Goal: Information Seeking & Learning: Learn about a topic

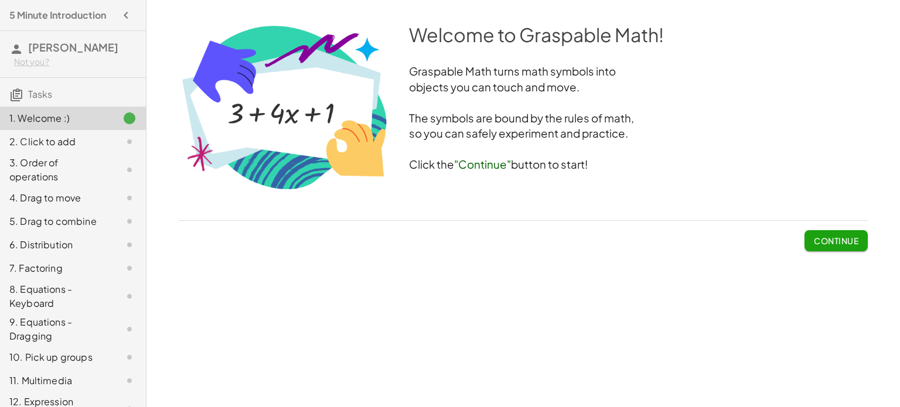
click at [813, 244] on span "Continue" at bounding box center [835, 240] width 45 height 11
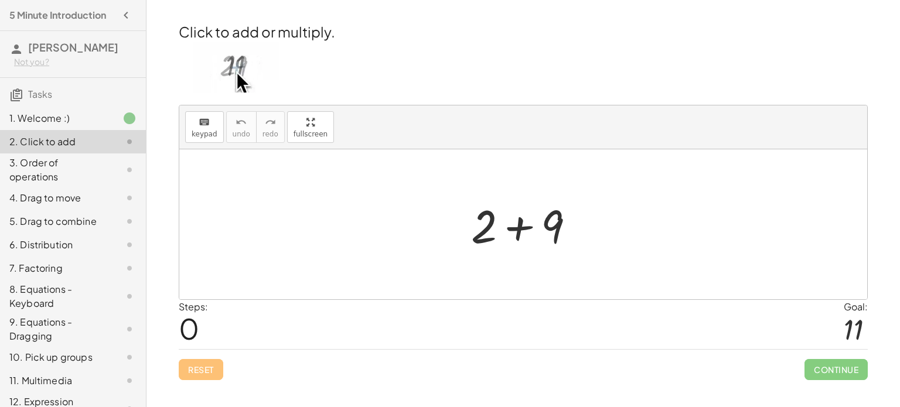
click at [504, 232] on div at bounding box center [527, 224] width 125 height 60
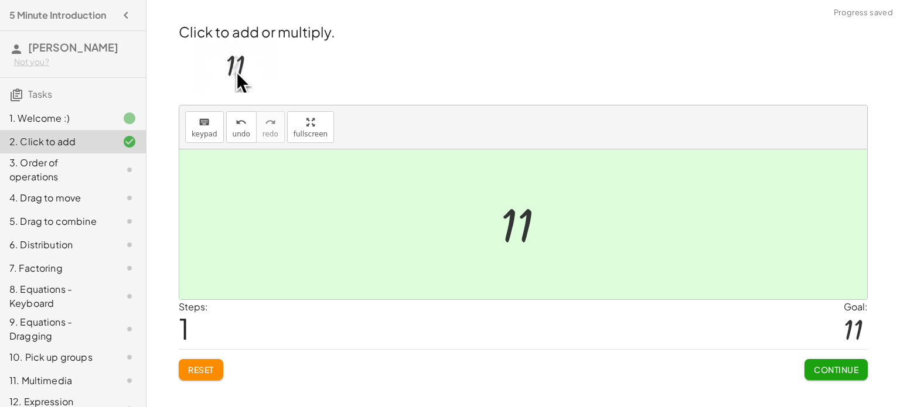
click at [508, 231] on div at bounding box center [527, 225] width 64 height 58
click at [813, 368] on span "Continue" at bounding box center [835, 369] width 45 height 11
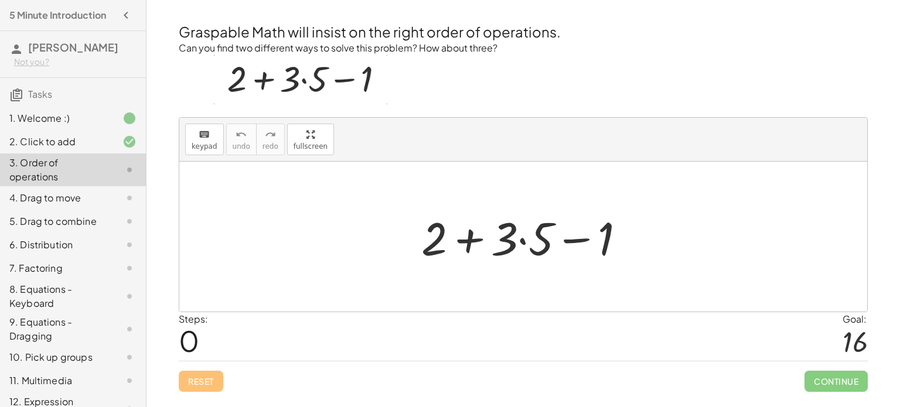
click at [518, 242] on div at bounding box center [527, 237] width 225 height 60
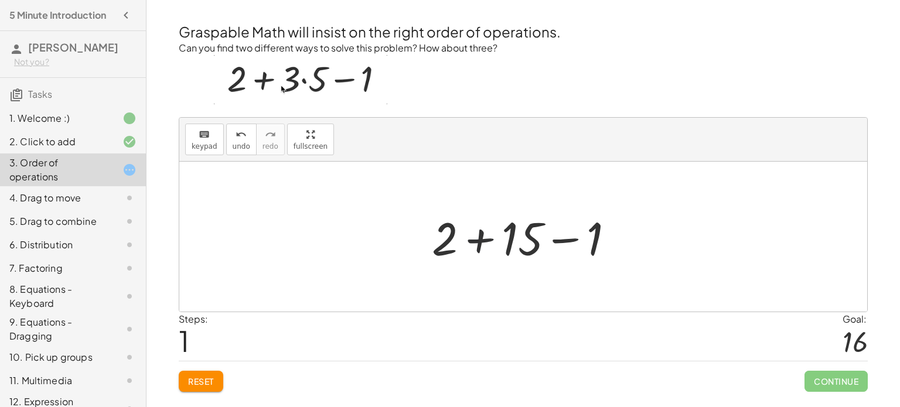
click at [476, 242] on div at bounding box center [527, 237] width 203 height 60
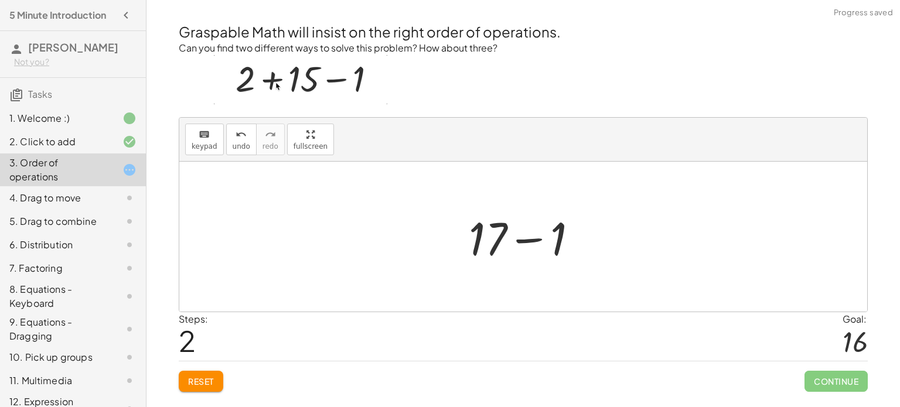
click at [532, 241] on div at bounding box center [528, 237] width 130 height 60
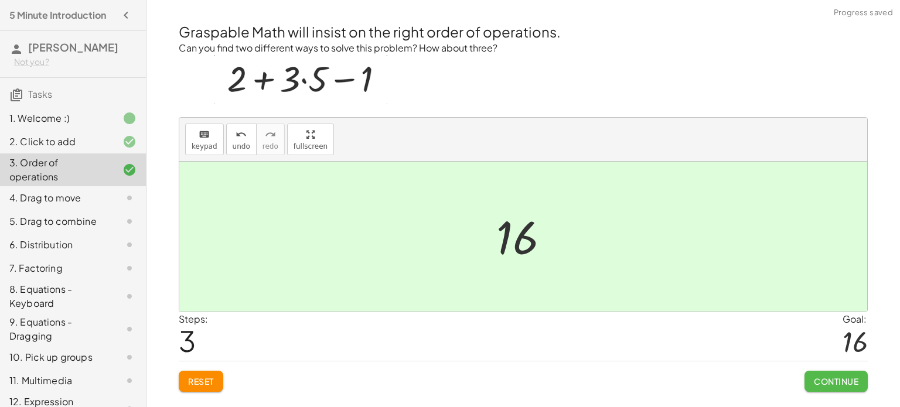
click at [849, 376] on span "Continue" at bounding box center [835, 381] width 45 height 11
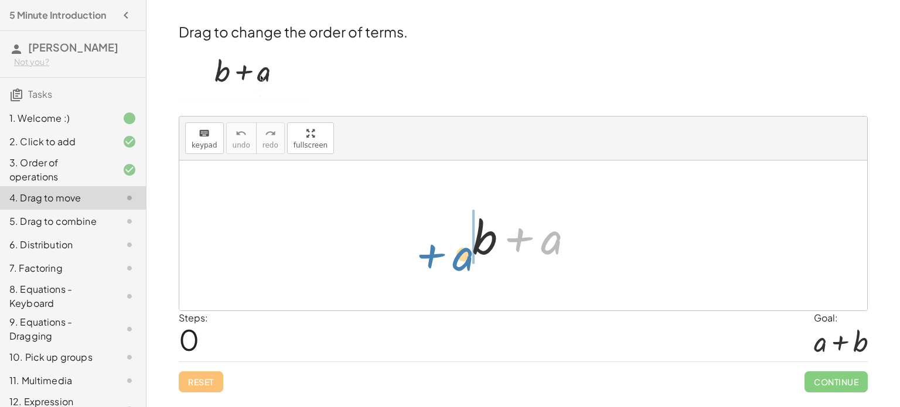
drag, startPoint x: 541, startPoint y: 239, endPoint x: 450, endPoint y: 251, distance: 91.6
click at [450, 251] on div "+ a + b + a" at bounding box center [523, 235] width 688 height 150
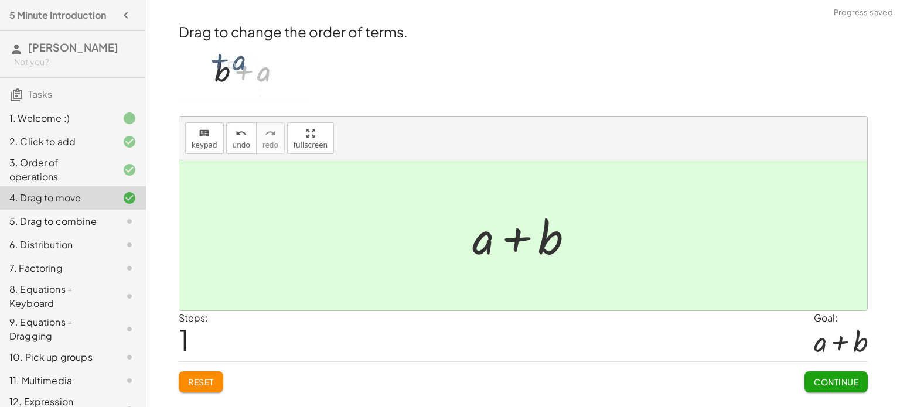
click at [818, 380] on span "Continue" at bounding box center [835, 382] width 45 height 11
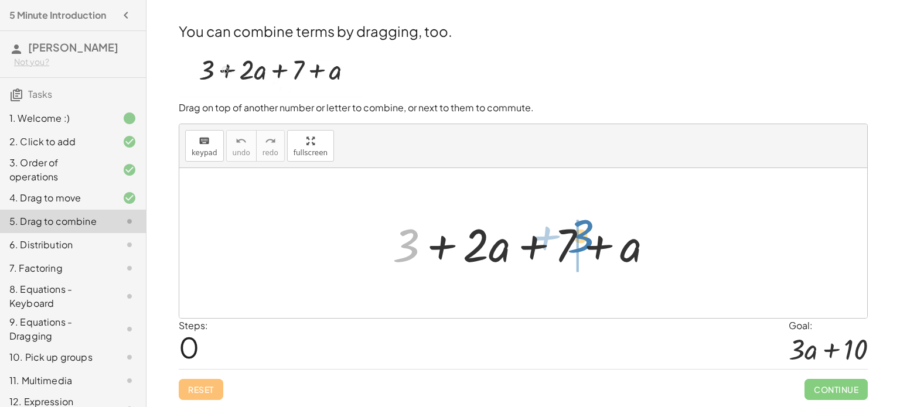
drag, startPoint x: 414, startPoint y: 259, endPoint x: 582, endPoint y: 256, distance: 168.1
click at [582, 256] on div at bounding box center [528, 243] width 282 height 60
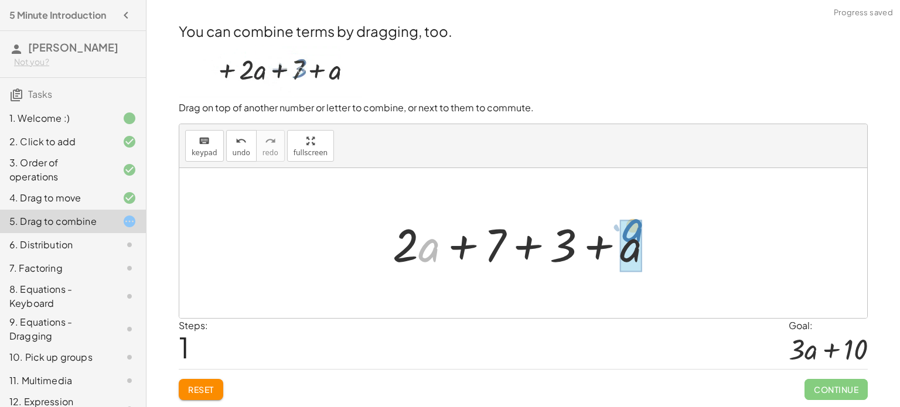
drag, startPoint x: 423, startPoint y: 252, endPoint x: 627, endPoint y: 233, distance: 204.8
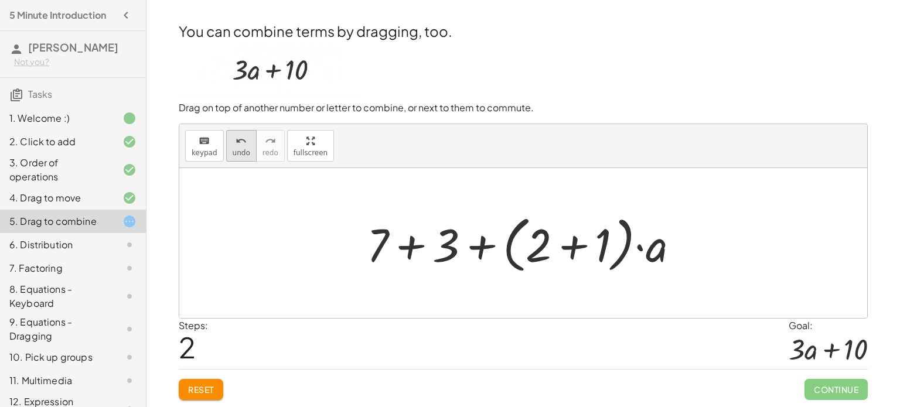
click at [235, 143] on icon "undo" at bounding box center [240, 141] width 11 height 14
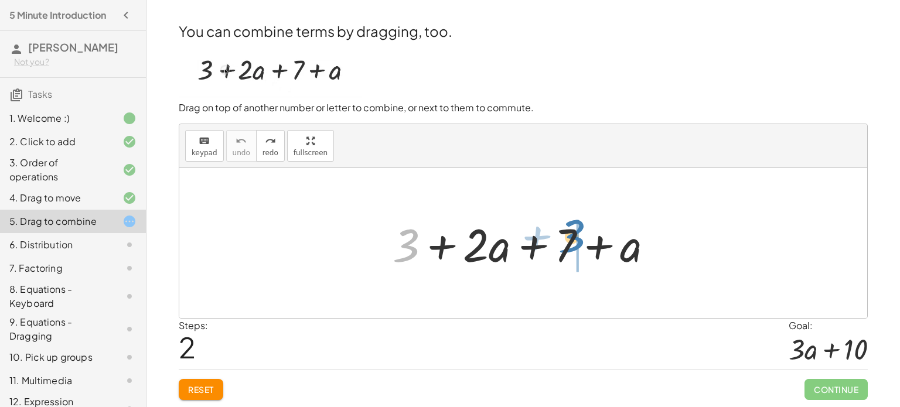
drag, startPoint x: 400, startPoint y: 247, endPoint x: 566, endPoint y: 238, distance: 166.0
click at [566, 238] on div at bounding box center [528, 243] width 282 height 60
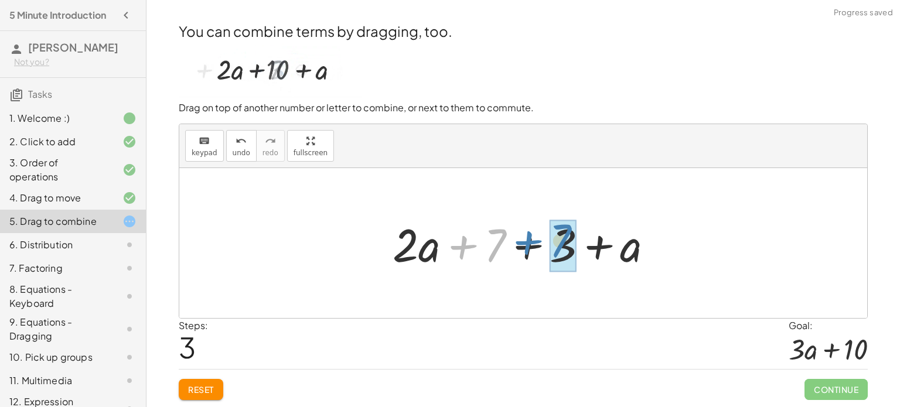
drag, startPoint x: 495, startPoint y: 243, endPoint x: 560, endPoint y: 238, distance: 65.2
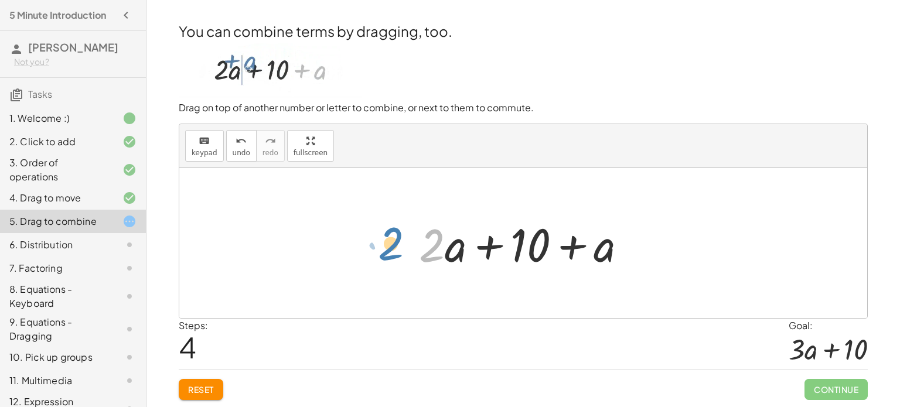
drag, startPoint x: 435, startPoint y: 250, endPoint x: 394, endPoint y: 248, distance: 41.0
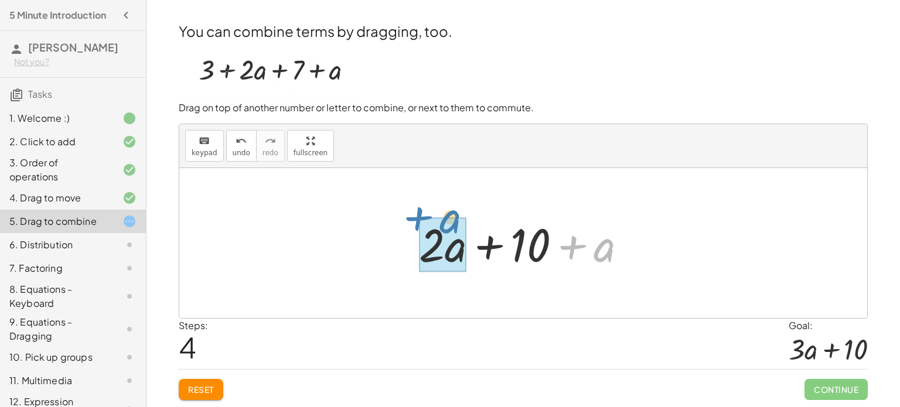
drag, startPoint x: 599, startPoint y: 244, endPoint x: 443, endPoint y: 233, distance: 156.2
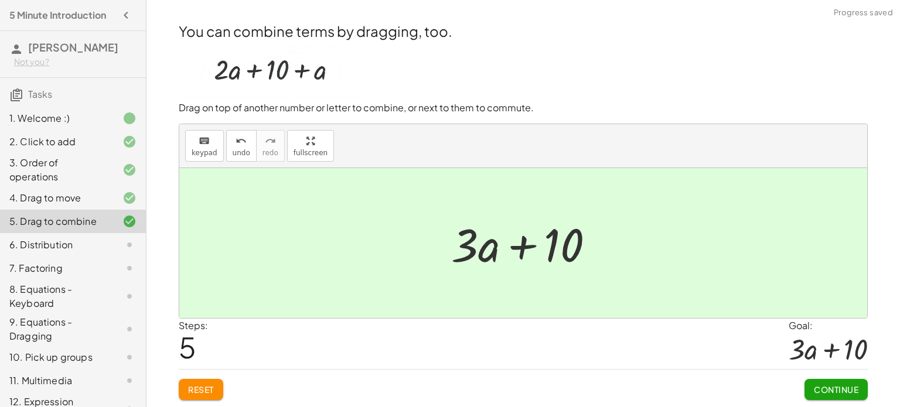
click at [819, 395] on button "Continue" at bounding box center [835, 389] width 63 height 21
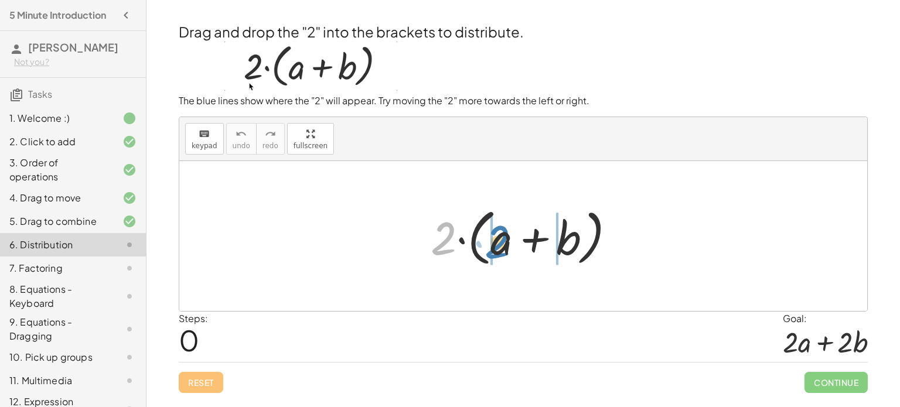
drag, startPoint x: 447, startPoint y: 228, endPoint x: 499, endPoint y: 232, distance: 52.2
click at [499, 232] on div at bounding box center [528, 236] width 206 height 67
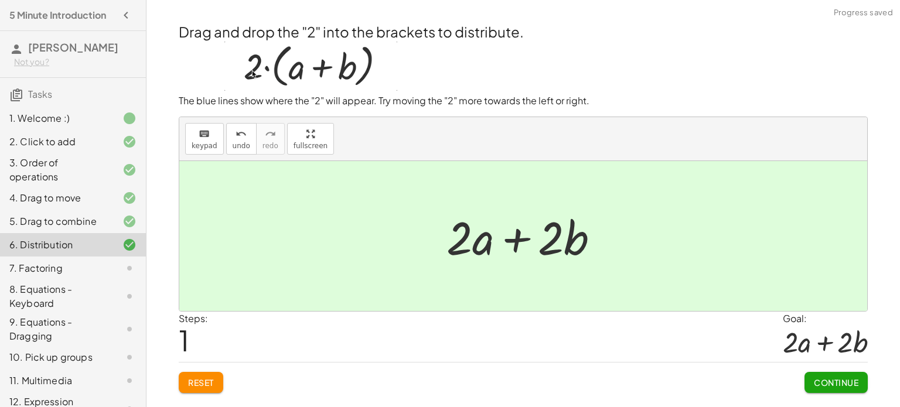
click at [817, 382] on span "Continue" at bounding box center [835, 382] width 45 height 11
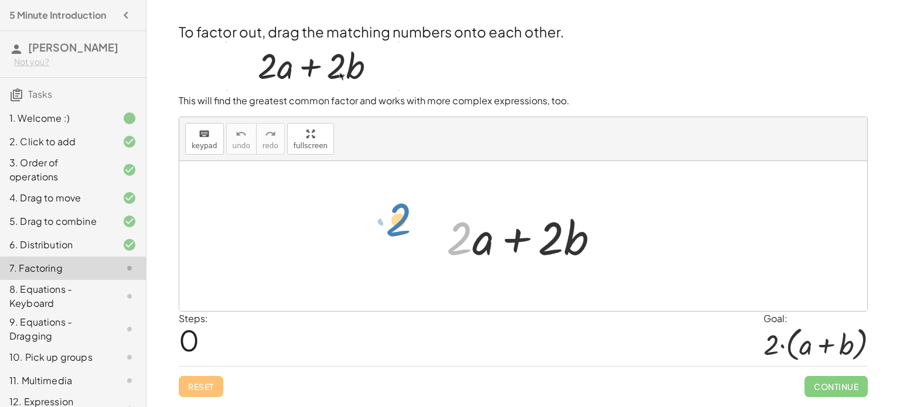
drag, startPoint x: 461, startPoint y: 236, endPoint x: 401, endPoint y: 223, distance: 61.7
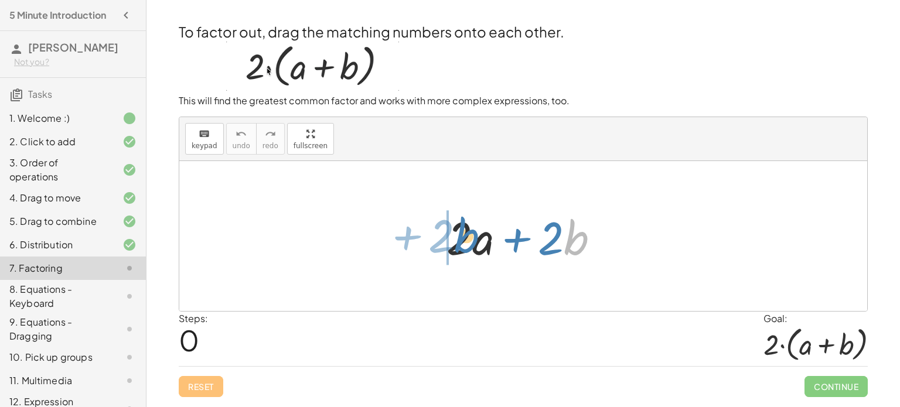
drag, startPoint x: 571, startPoint y: 240, endPoint x: 462, endPoint y: 237, distance: 109.5
click at [462, 237] on div at bounding box center [527, 236] width 174 height 60
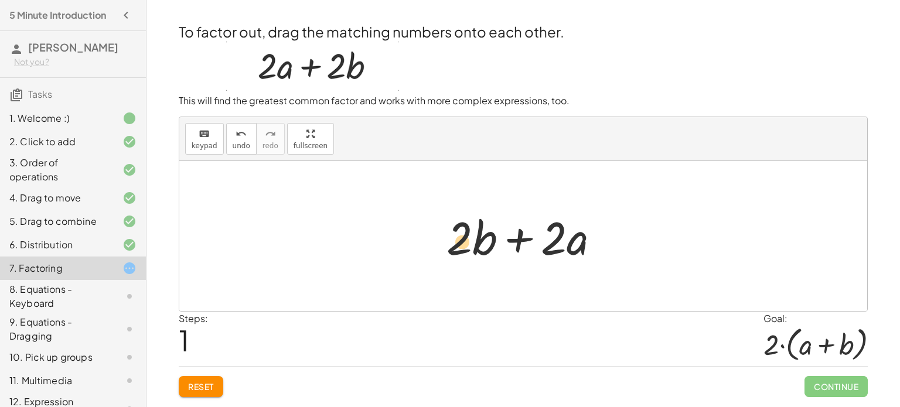
click at [467, 242] on div at bounding box center [527, 236] width 174 height 60
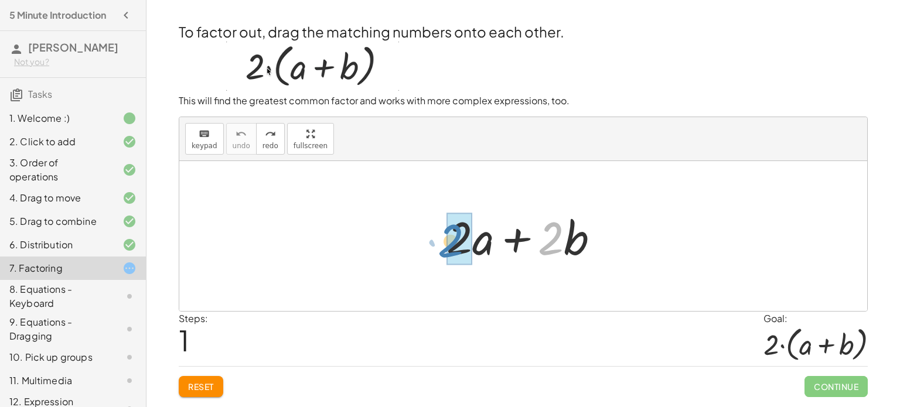
drag, startPoint x: 555, startPoint y: 231, endPoint x: 454, endPoint y: 234, distance: 100.2
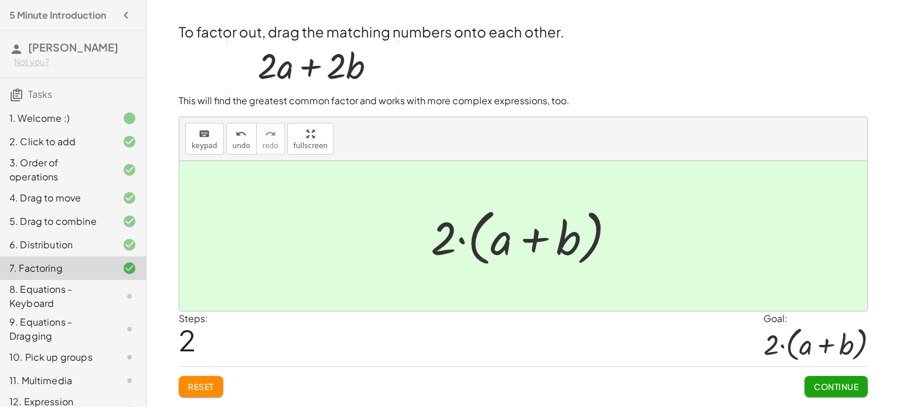
click at [843, 389] on span "Continue" at bounding box center [835, 386] width 45 height 11
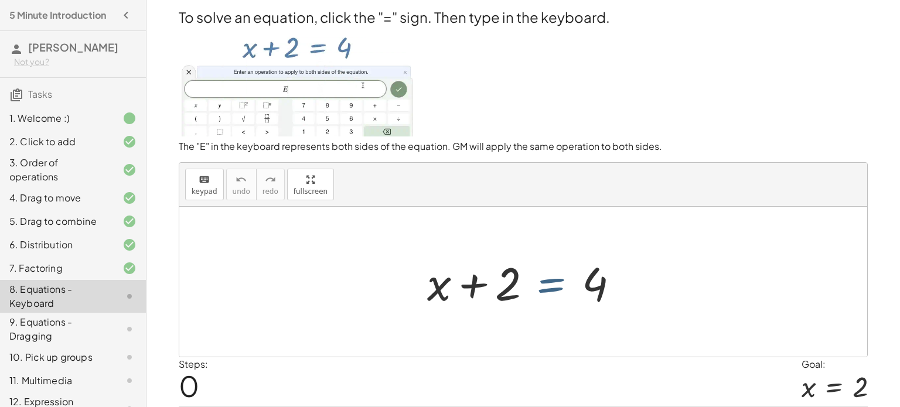
click at [555, 287] on div at bounding box center [527, 282] width 213 height 60
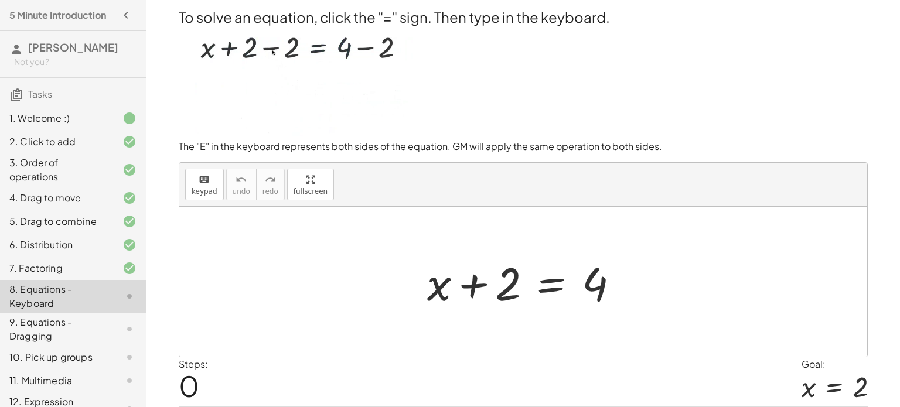
click at [555, 287] on div at bounding box center [527, 282] width 213 height 60
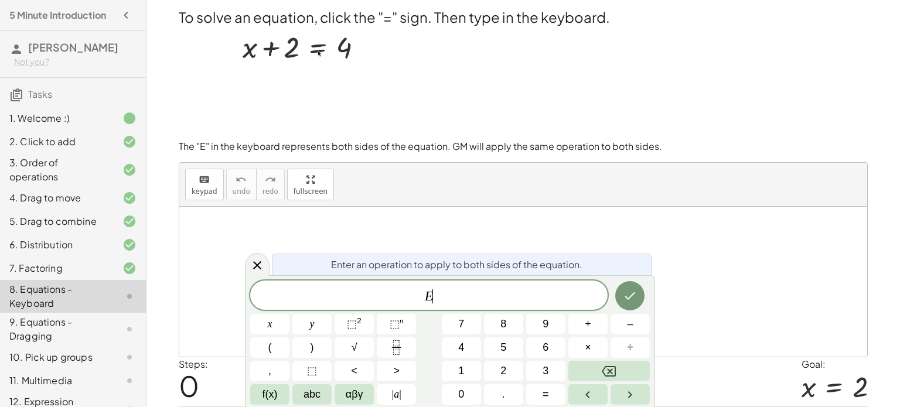
click at [555, 287] on div "E ​" at bounding box center [428, 295] width 357 height 29
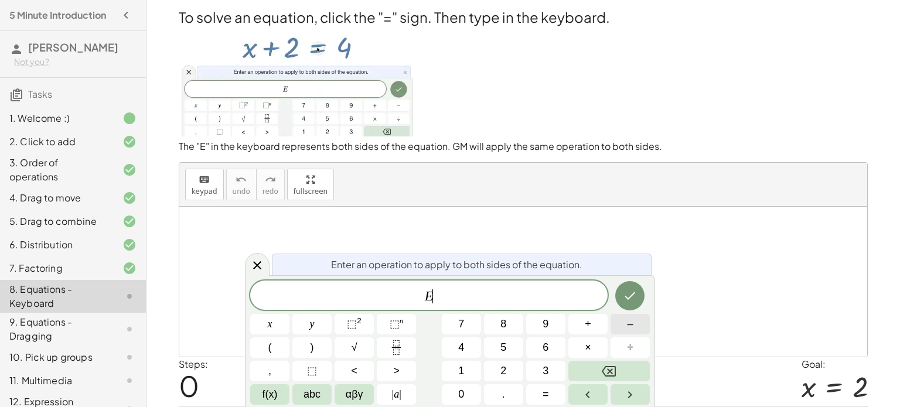
click at [634, 322] on button "–" at bounding box center [629, 324] width 39 height 20
click at [491, 371] on button "2" at bounding box center [503, 371] width 39 height 20
click at [633, 292] on icon "Done" at bounding box center [630, 296] width 14 height 14
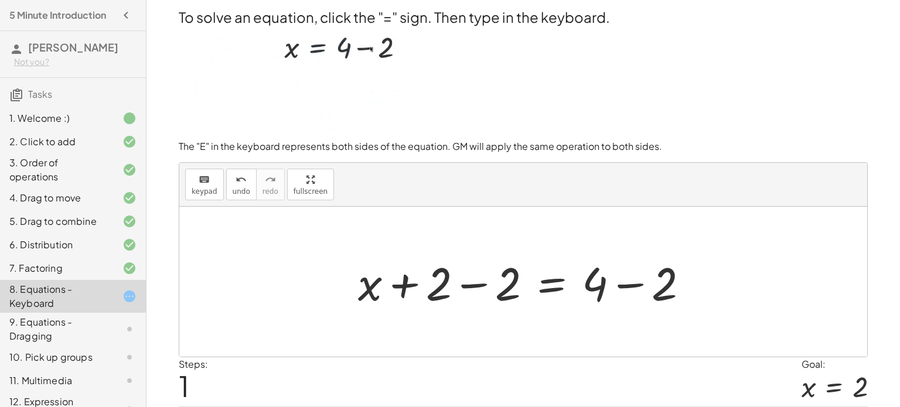
click at [476, 284] on div at bounding box center [527, 282] width 351 height 60
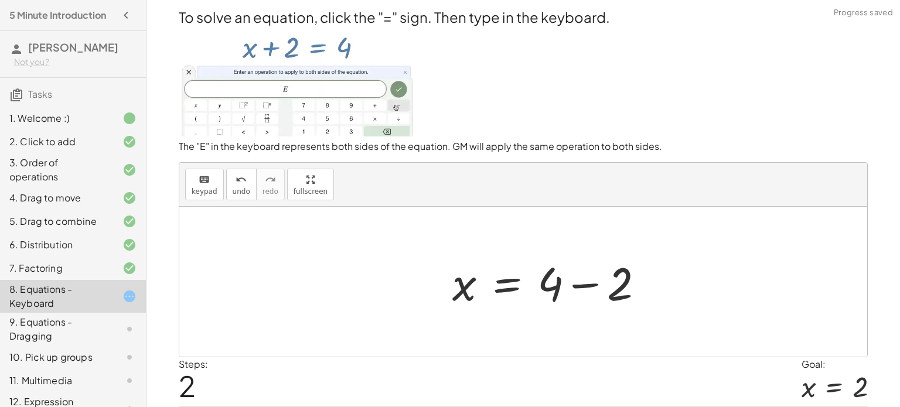
click at [620, 286] on div at bounding box center [552, 282] width 213 height 60
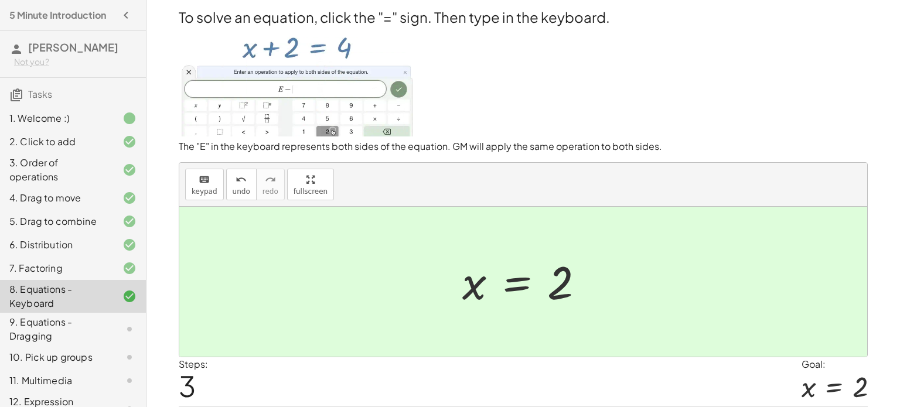
scroll to position [37, 0]
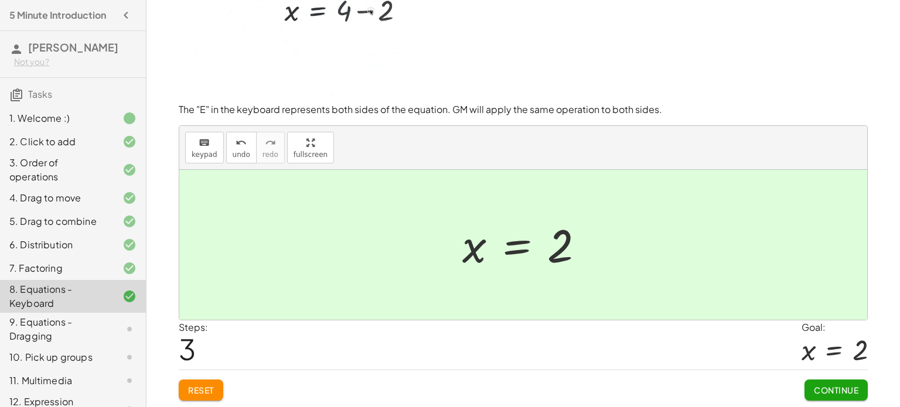
click at [838, 395] on button "Continue" at bounding box center [835, 390] width 63 height 21
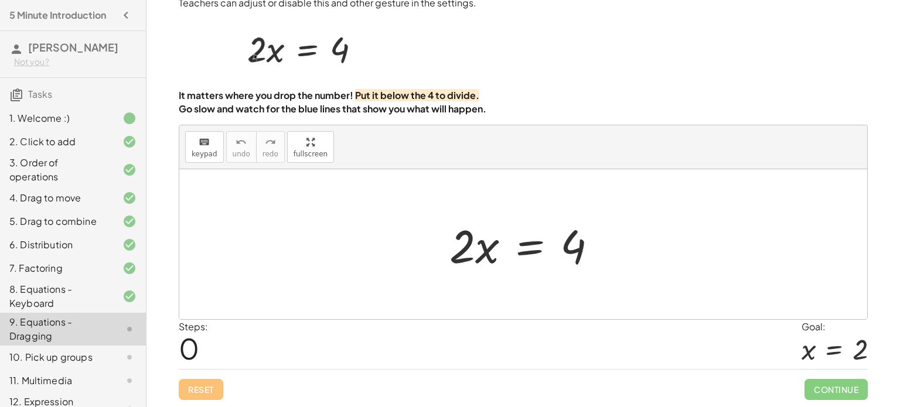
scroll to position [29, 0]
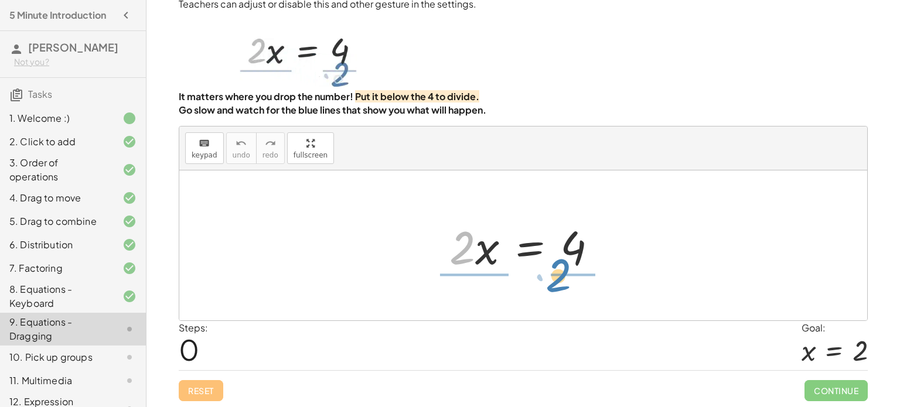
drag, startPoint x: 463, startPoint y: 250, endPoint x: 559, endPoint y: 277, distance: 99.8
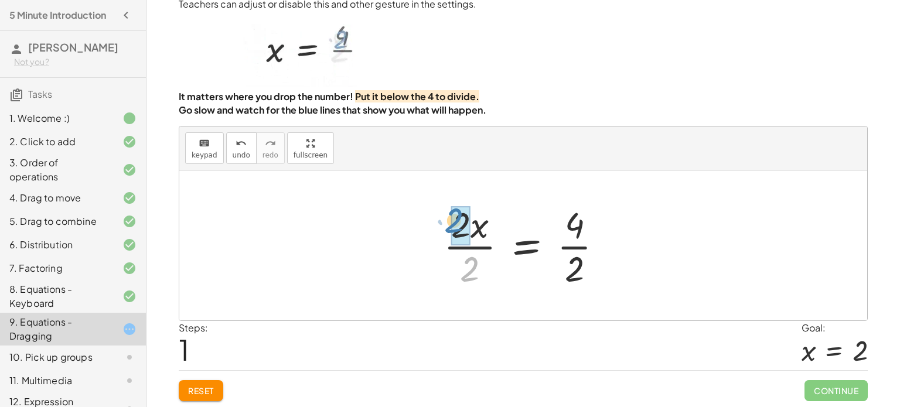
drag, startPoint x: 466, startPoint y: 276, endPoint x: 452, endPoint y: 228, distance: 50.2
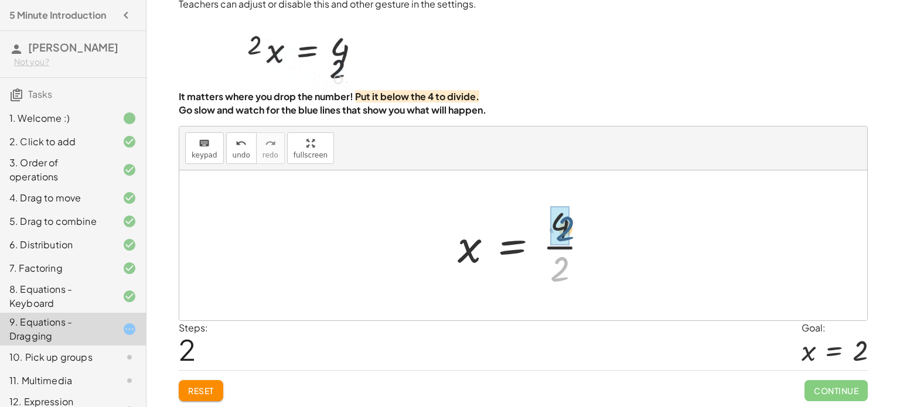
drag, startPoint x: 556, startPoint y: 269, endPoint x: 562, endPoint y: 224, distance: 45.5
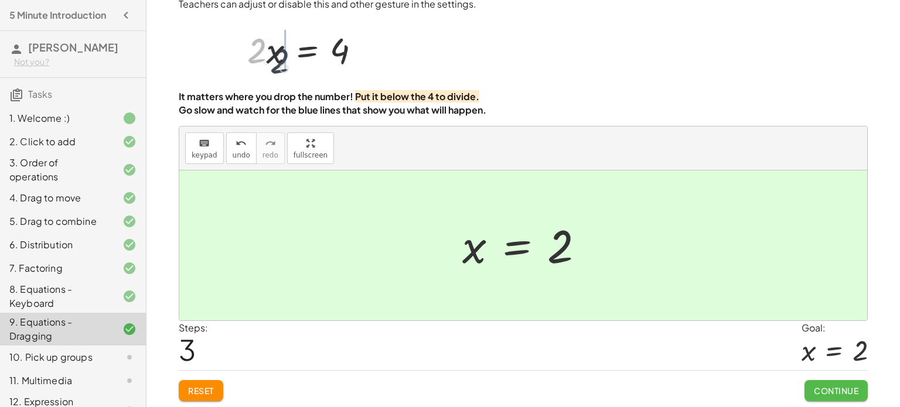
click at [857, 387] on span "Continue" at bounding box center [835, 390] width 45 height 11
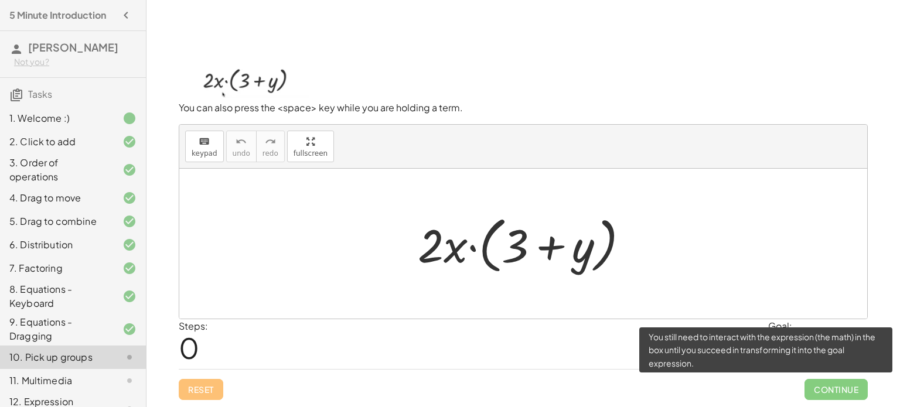
scroll to position [28, 0]
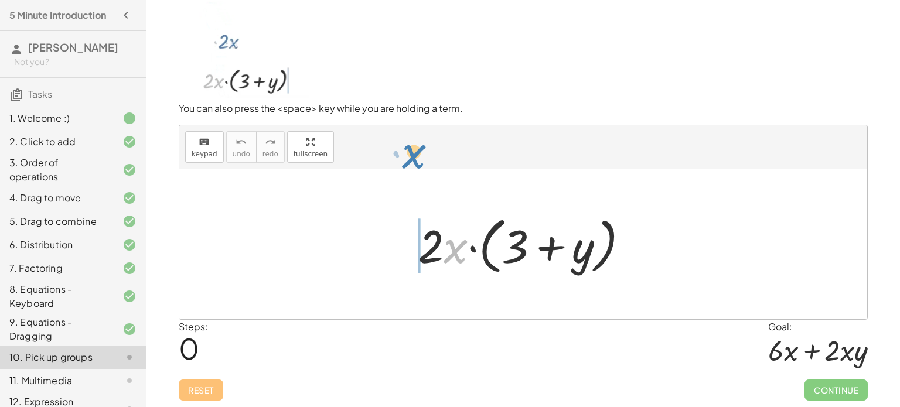
drag, startPoint x: 458, startPoint y: 248, endPoint x: 416, endPoint y: 153, distance: 103.6
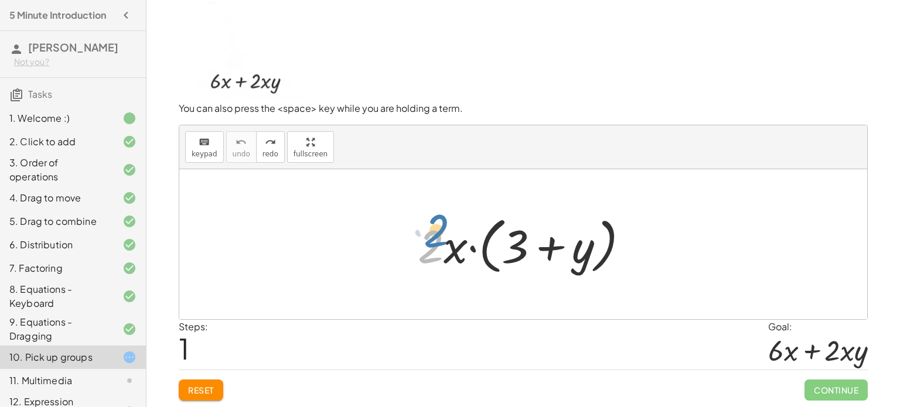
drag, startPoint x: 439, startPoint y: 248, endPoint x: 445, endPoint y: 233, distance: 16.9
click at [445, 233] on div at bounding box center [528, 244] width 232 height 67
drag, startPoint x: 457, startPoint y: 253, endPoint x: 435, endPoint y: 243, distance: 24.4
click at [435, 243] on div at bounding box center [528, 244] width 232 height 67
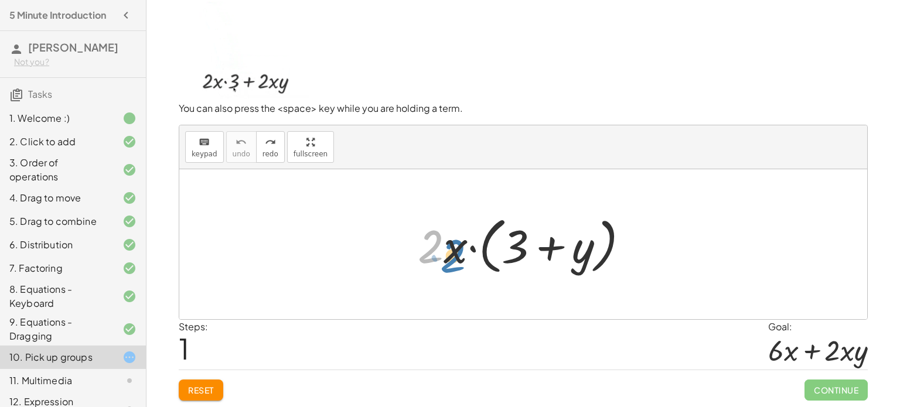
drag, startPoint x: 435, startPoint y: 243, endPoint x: 459, endPoint y: 255, distance: 26.7
click at [459, 255] on div at bounding box center [528, 244] width 232 height 67
drag, startPoint x: 452, startPoint y: 248, endPoint x: 450, endPoint y: 160, distance: 87.9
click at [450, 160] on div "keyboard keypad undo undo redo redo fullscreen · x · 2 · 2 · x · ( + 3 + y ) ×" at bounding box center [523, 222] width 688 height 194
drag, startPoint x: 449, startPoint y: 244, endPoint x: 518, endPoint y: 245, distance: 69.1
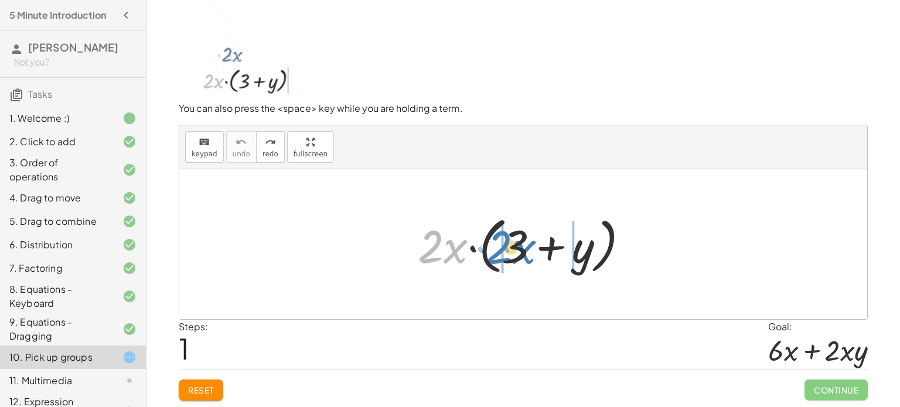
click at [518, 245] on div at bounding box center [528, 244] width 232 height 67
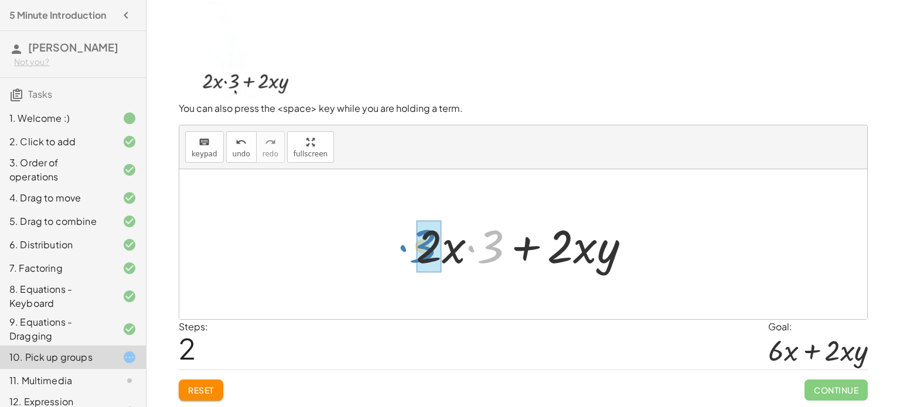
drag, startPoint x: 485, startPoint y: 254, endPoint x: 415, endPoint y: 254, distance: 69.7
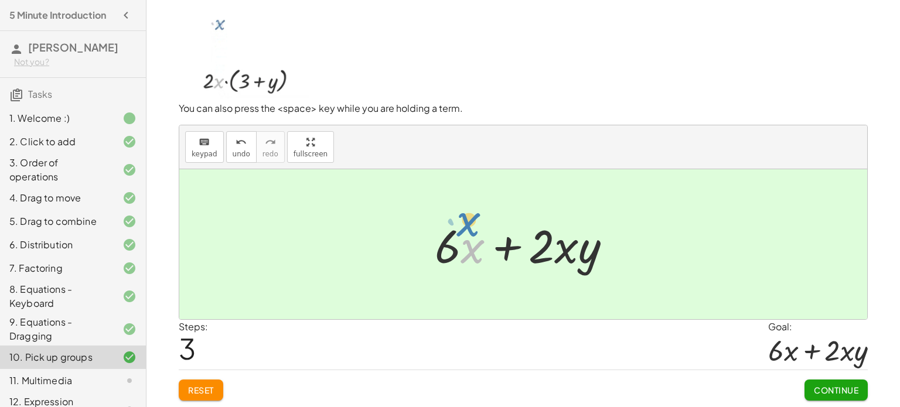
drag, startPoint x: 476, startPoint y: 252, endPoint x: 471, endPoint y: 230, distance: 22.6
click at [471, 230] on div at bounding box center [528, 244] width 198 height 60
click at [826, 385] on span "Continue" at bounding box center [835, 390] width 45 height 11
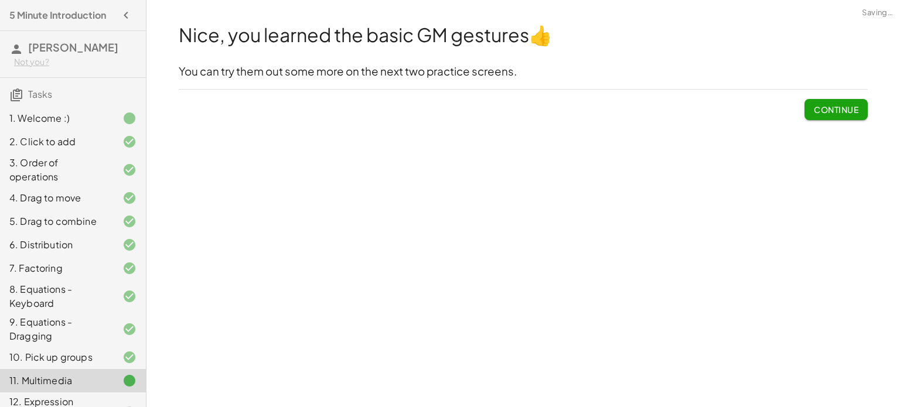
scroll to position [0, 0]
click at [834, 107] on span "Continue" at bounding box center [835, 109] width 45 height 11
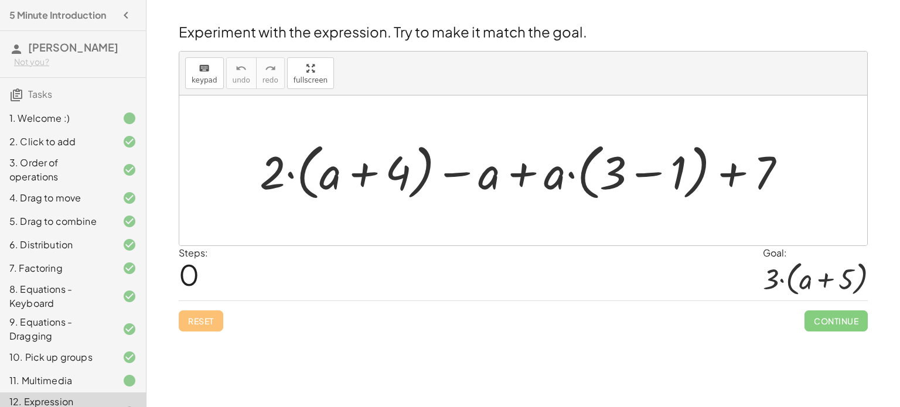
click at [78, 141] on div "2. Click to add" at bounding box center [56, 142] width 94 height 14
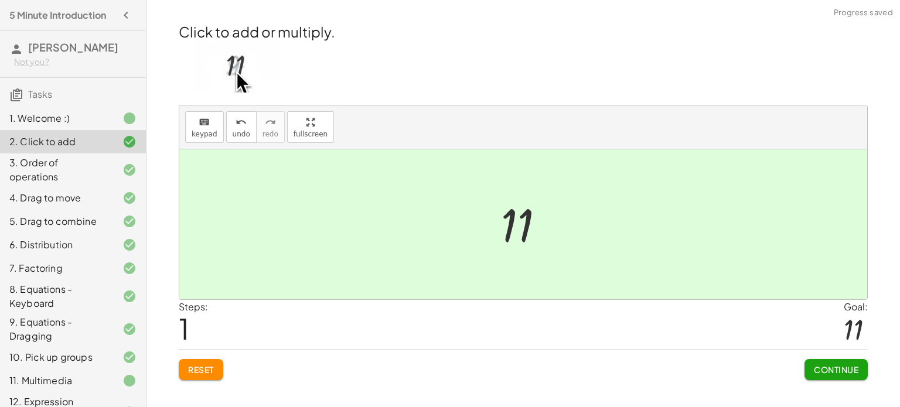
click at [82, 166] on div "3. Order of operations" at bounding box center [56, 170] width 94 height 28
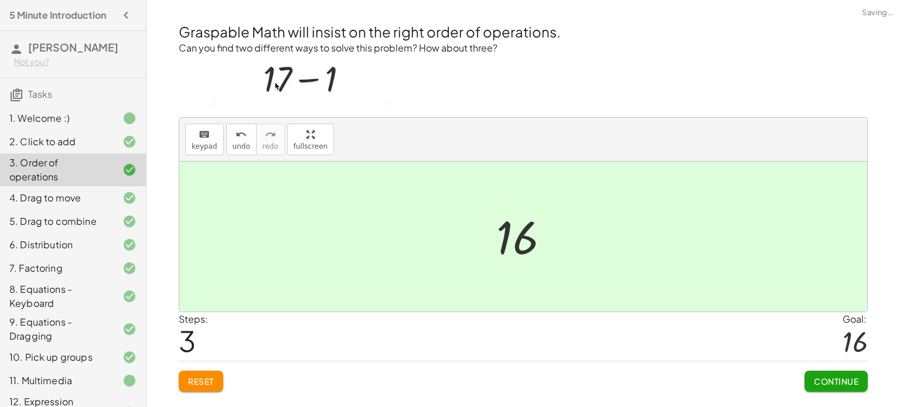
click at [90, 189] on div "4. Drag to move" at bounding box center [73, 197] width 146 height 23
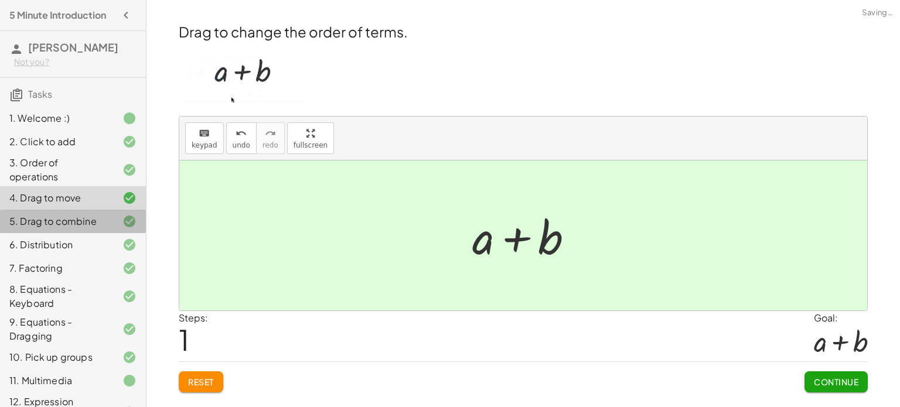
click at [94, 217] on div "5. Drag to combine" at bounding box center [56, 221] width 94 height 14
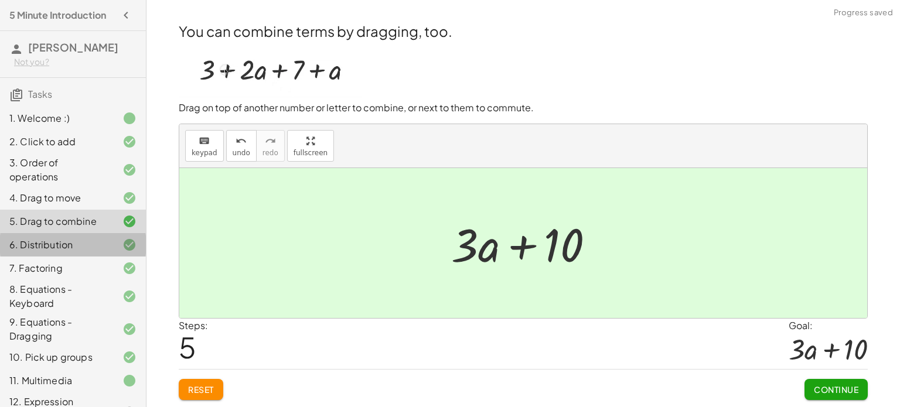
click at [86, 242] on div "6. Distribution" at bounding box center [56, 245] width 94 height 14
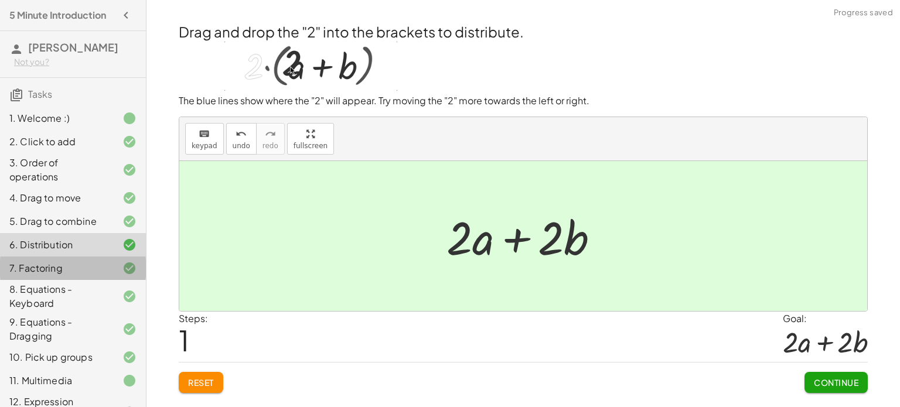
click at [98, 261] on div "7. Factoring" at bounding box center [56, 268] width 94 height 14
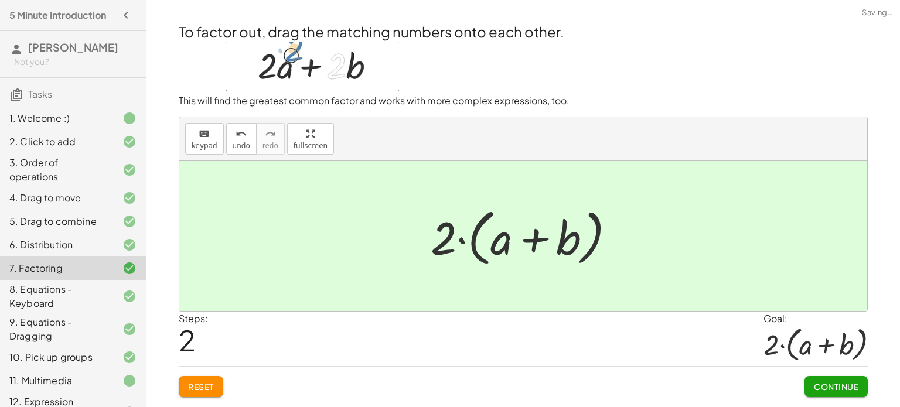
click at [73, 288] on div "8. Equations - Keyboard" at bounding box center [56, 296] width 94 height 28
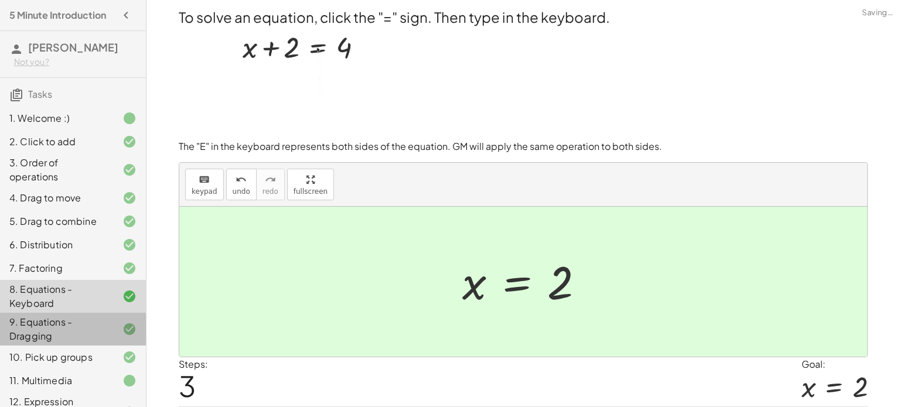
click at [39, 330] on div "9. Equations - Dragging" at bounding box center [56, 329] width 94 height 28
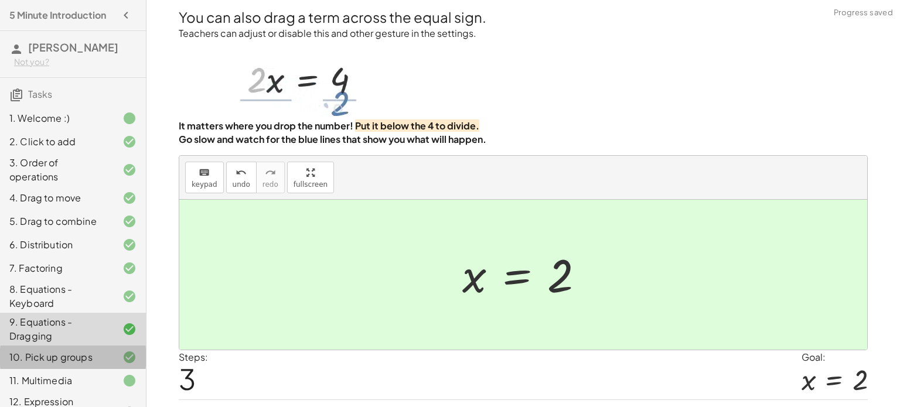
click at [46, 365] on div "10. Pick up groups" at bounding box center [73, 357] width 146 height 23
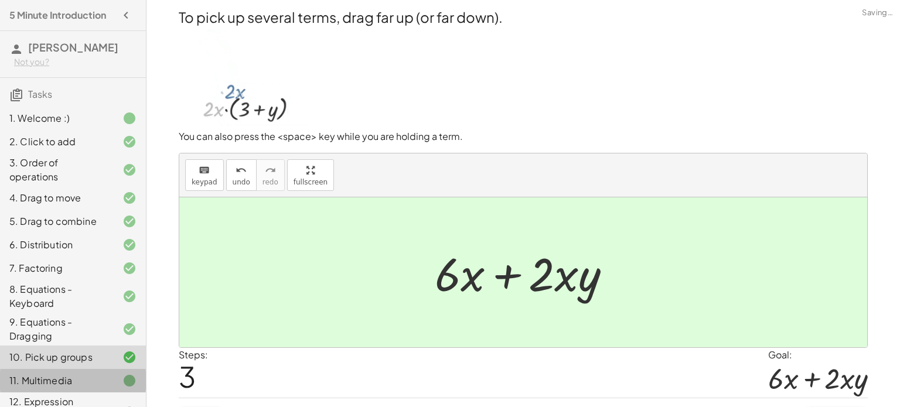
click at [47, 376] on div "11. Multimedia" at bounding box center [56, 381] width 94 height 14
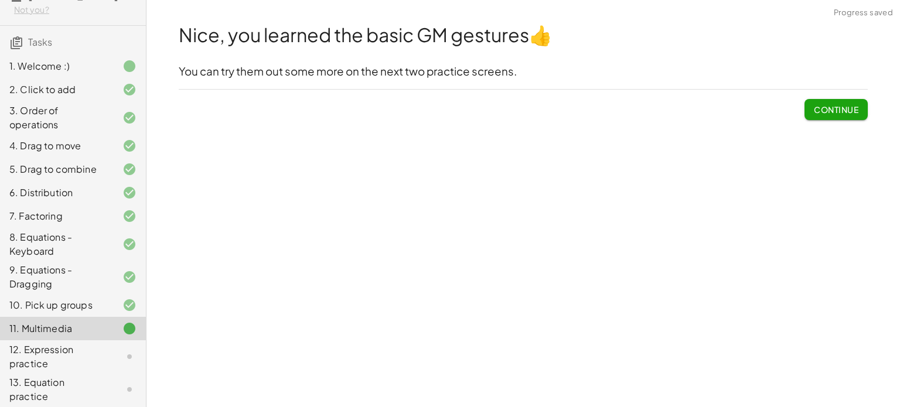
scroll to position [69, 0]
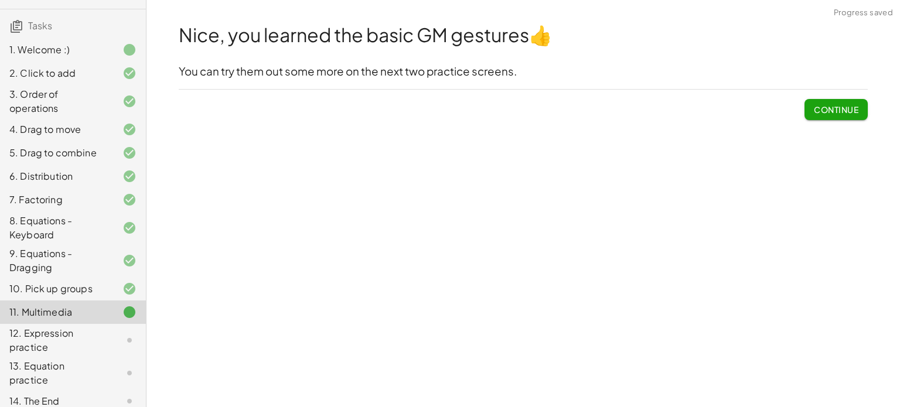
click at [56, 366] on div "13. Equation practice" at bounding box center [56, 373] width 94 height 28
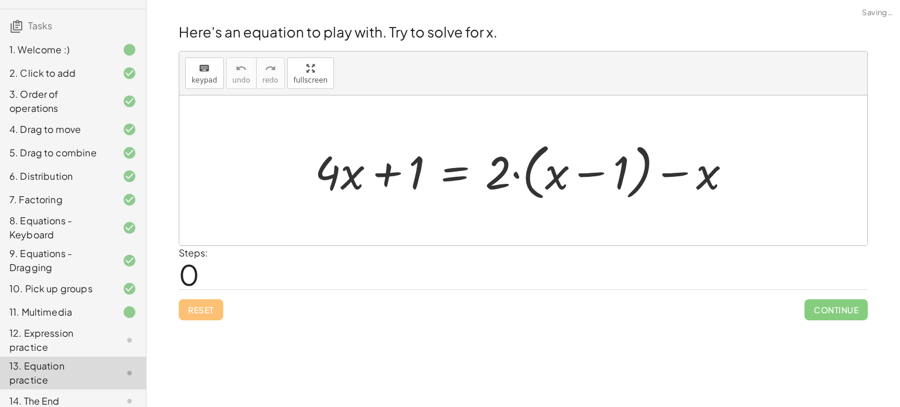
click at [71, 329] on div "12. Expression practice" at bounding box center [56, 340] width 94 height 28
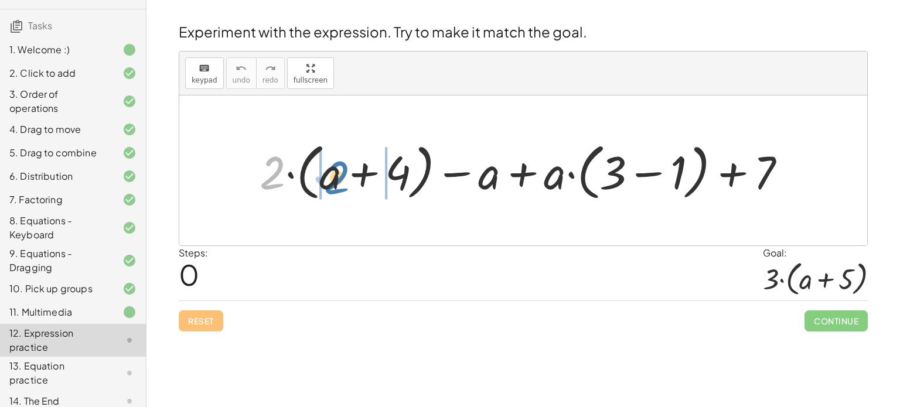
drag, startPoint x: 274, startPoint y: 173, endPoint x: 339, endPoint y: 177, distance: 64.6
click at [339, 177] on div at bounding box center [528, 170] width 548 height 67
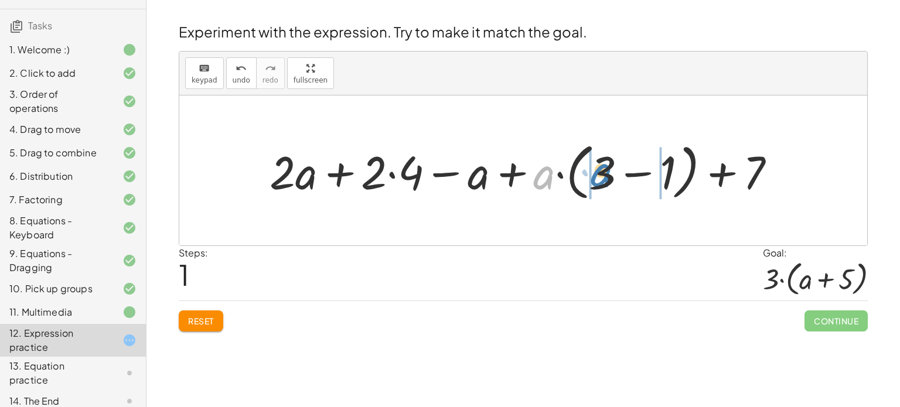
drag, startPoint x: 539, startPoint y: 172, endPoint x: 597, endPoint y: 170, distance: 57.4
click at [597, 170] on div at bounding box center [527, 170] width 527 height 67
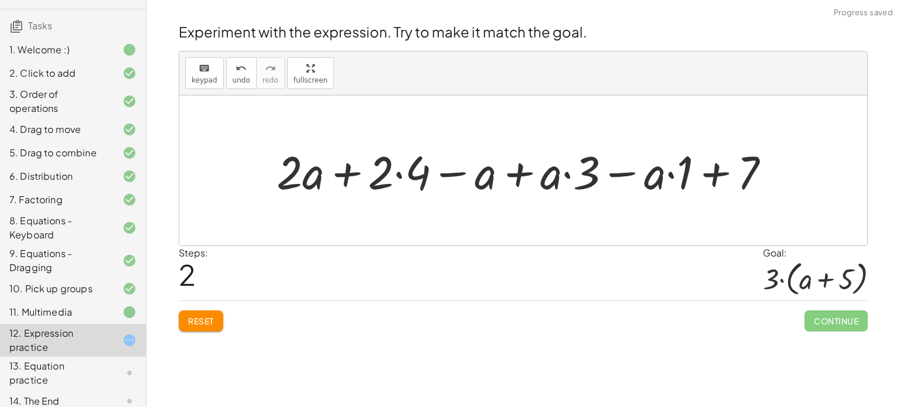
click at [217, 323] on button "Reset" at bounding box center [201, 320] width 45 height 21
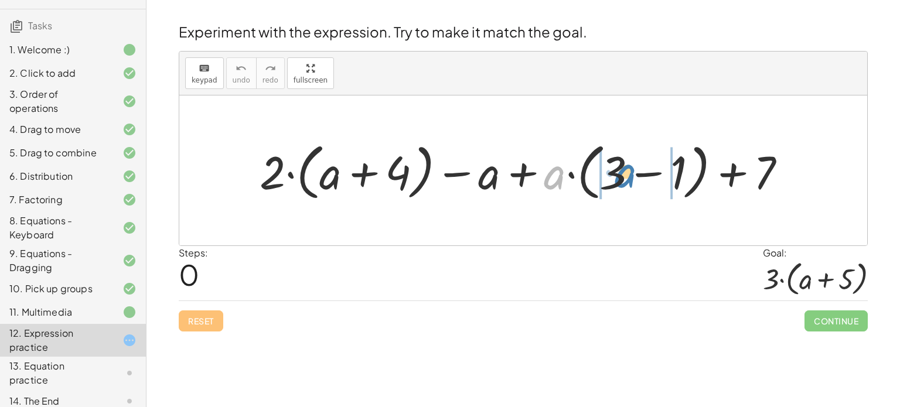
drag, startPoint x: 560, startPoint y: 173, endPoint x: 634, endPoint y: 173, distance: 73.8
click at [631, 171] on div at bounding box center [528, 170] width 548 height 67
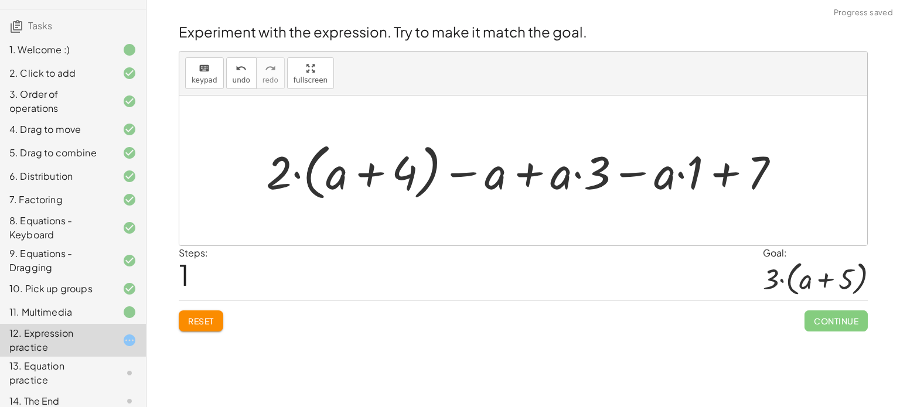
click at [659, 175] on div at bounding box center [527, 170] width 535 height 67
click at [703, 175] on div at bounding box center [527, 170] width 535 height 67
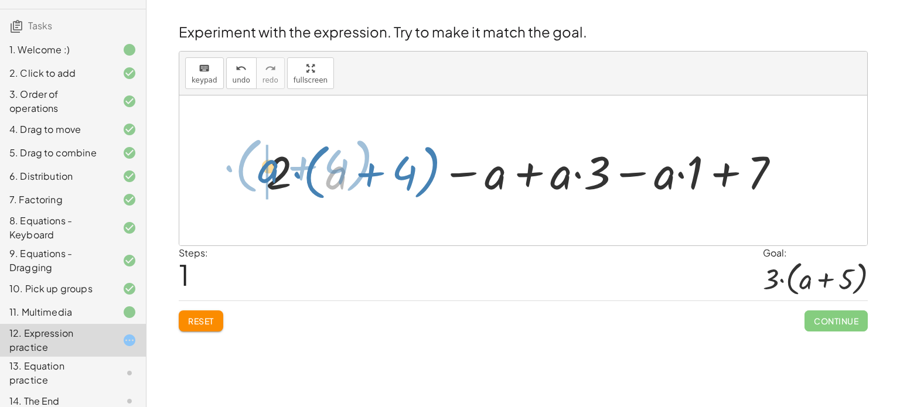
drag, startPoint x: 345, startPoint y: 177, endPoint x: 277, endPoint y: 172, distance: 68.2
click at [277, 172] on div at bounding box center [527, 170] width 535 height 67
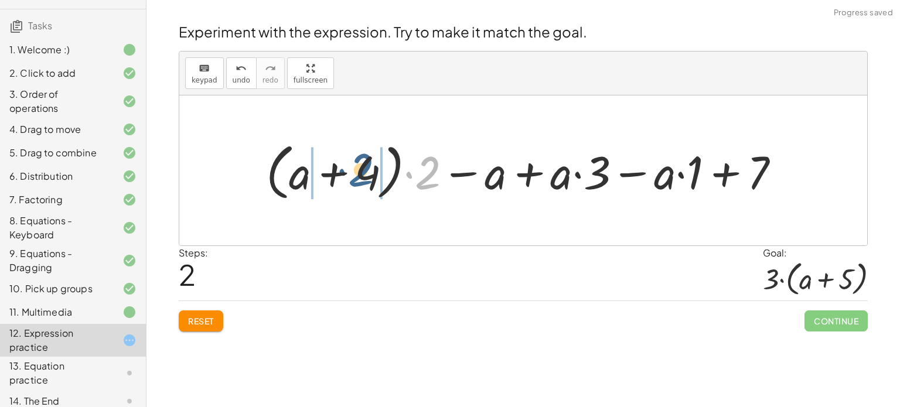
drag, startPoint x: 429, startPoint y: 180, endPoint x: 370, endPoint y: 179, distance: 59.2
click at [370, 179] on div at bounding box center [527, 170] width 535 height 67
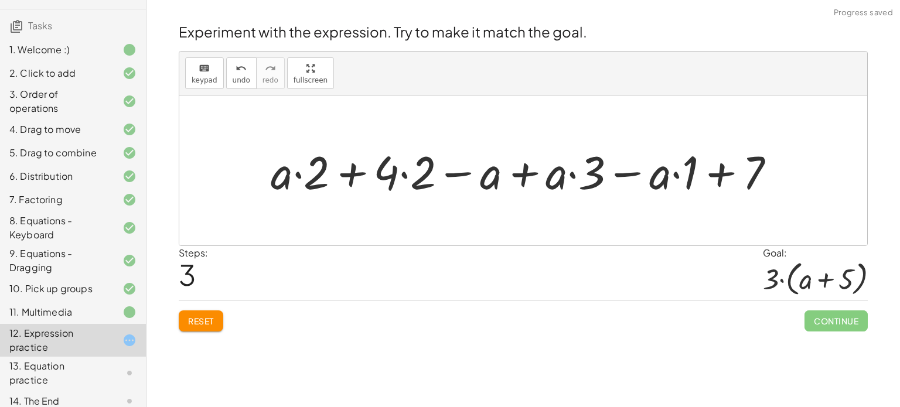
click at [412, 176] on div at bounding box center [527, 171] width 525 height 60
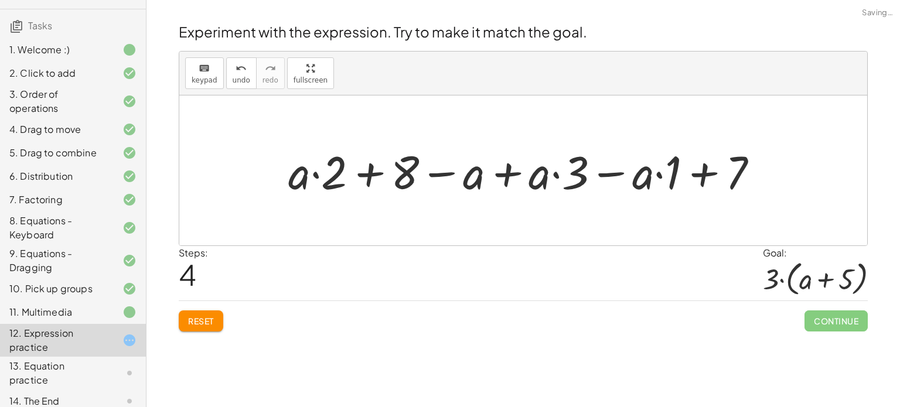
click at [346, 167] on div at bounding box center [527, 171] width 491 height 60
click at [484, 177] on div at bounding box center [527, 171] width 491 height 60
click at [572, 174] on div at bounding box center [527, 171] width 491 height 60
click at [611, 177] on div at bounding box center [527, 171] width 491 height 60
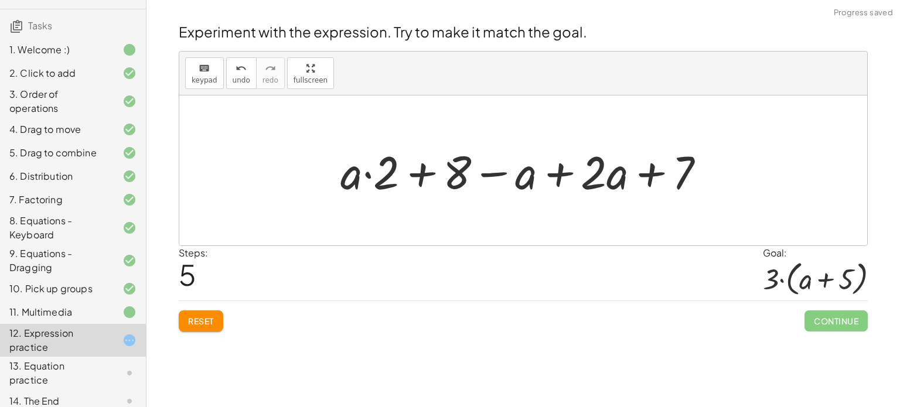
click at [655, 172] on div at bounding box center [526, 171] width 385 height 60
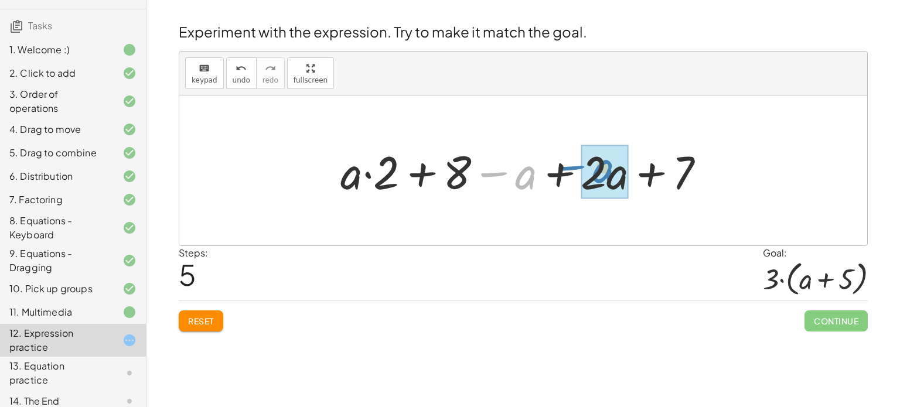
drag, startPoint x: 528, startPoint y: 176, endPoint x: 606, endPoint y: 169, distance: 77.6
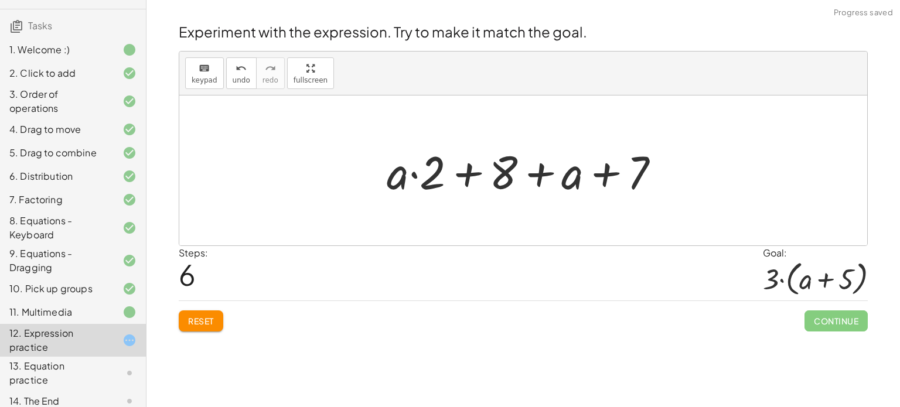
click at [608, 176] on div at bounding box center [528, 171] width 294 height 60
drag, startPoint x: 394, startPoint y: 173, endPoint x: 456, endPoint y: 175, distance: 61.5
click at [456, 175] on div at bounding box center [528, 171] width 294 height 60
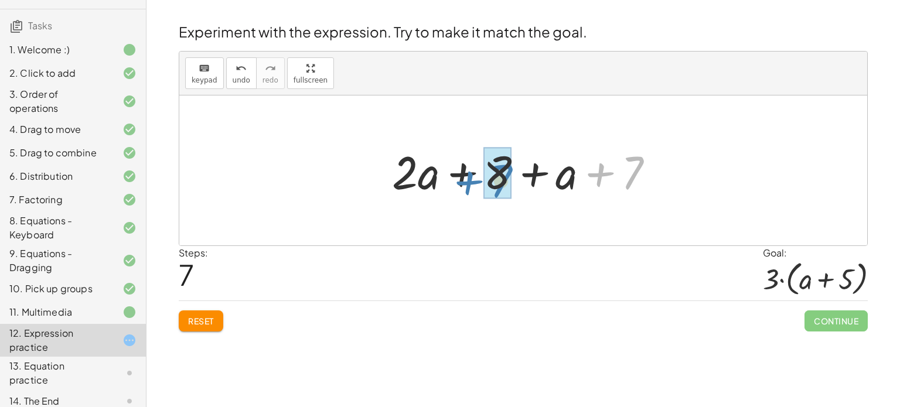
drag, startPoint x: 630, startPoint y: 167, endPoint x: 501, endPoint y: 172, distance: 129.0
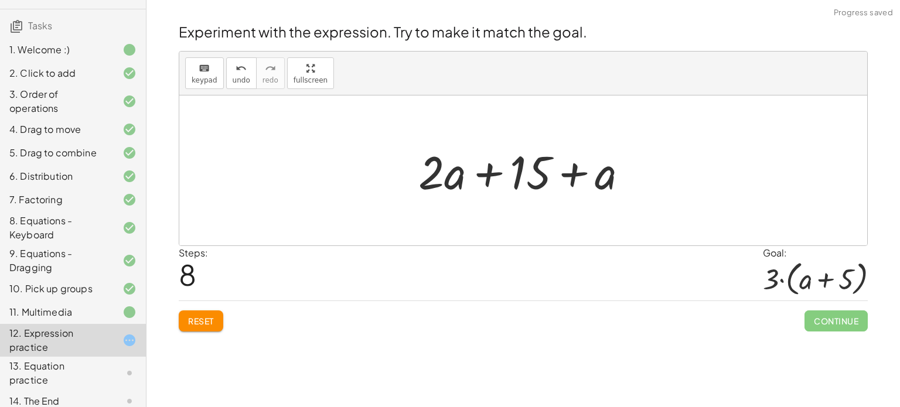
click at [531, 175] on div at bounding box center [527, 171] width 231 height 60
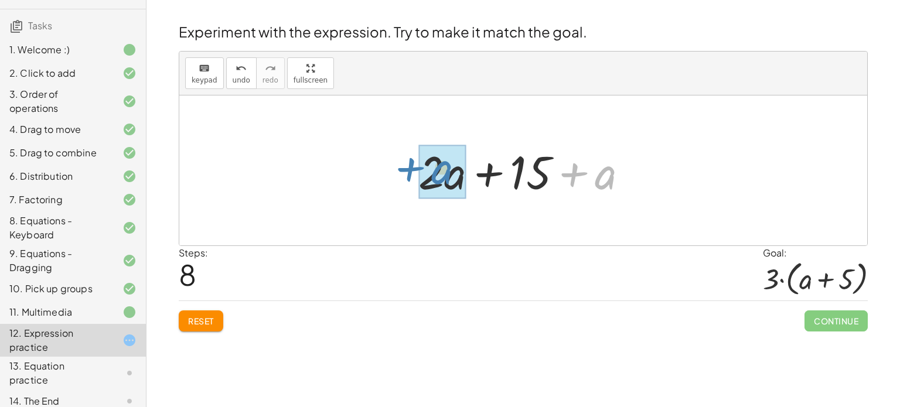
drag, startPoint x: 597, startPoint y: 180, endPoint x: 433, endPoint y: 175, distance: 164.7
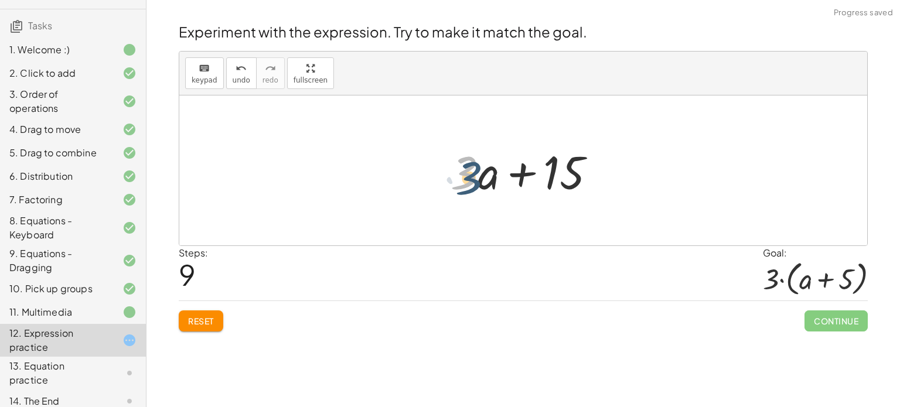
click at [473, 177] on div at bounding box center [528, 171] width 166 height 60
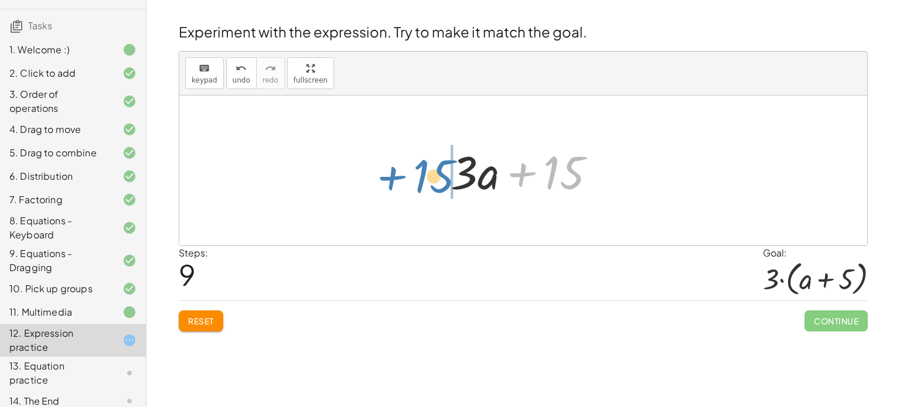
drag, startPoint x: 559, startPoint y: 175, endPoint x: 416, endPoint y: 175, distance: 143.5
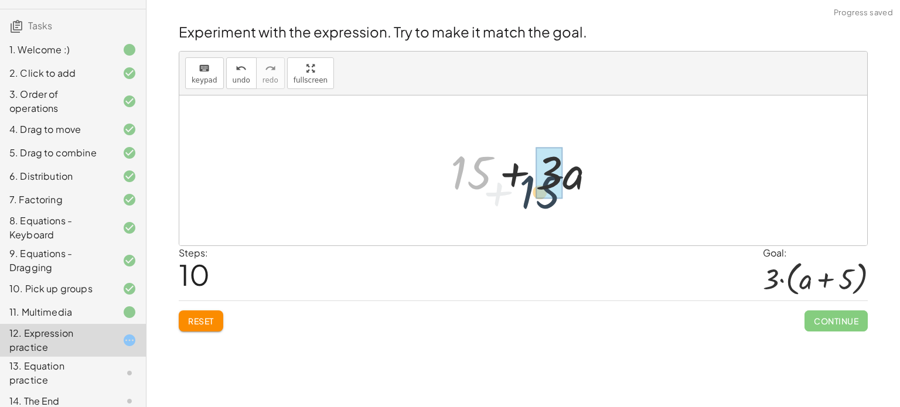
drag, startPoint x: 457, startPoint y: 173, endPoint x: 529, endPoint y: 188, distance: 73.5
click at [529, 188] on div at bounding box center [528, 171] width 166 height 60
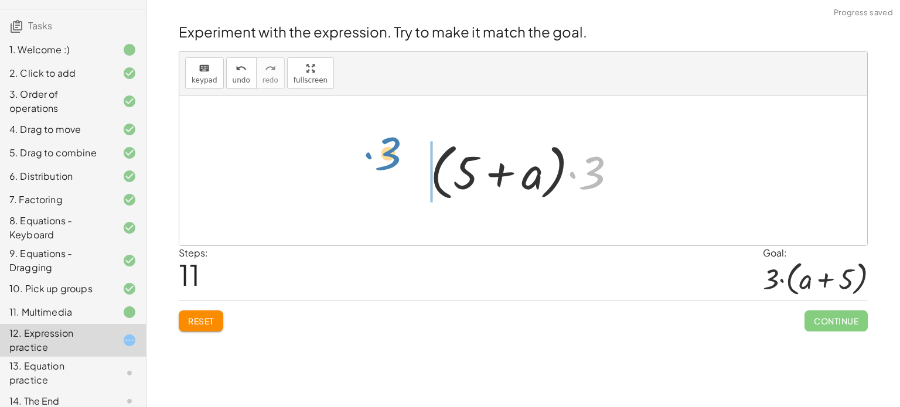
drag, startPoint x: 599, startPoint y: 175, endPoint x: 383, endPoint y: 159, distance: 216.1
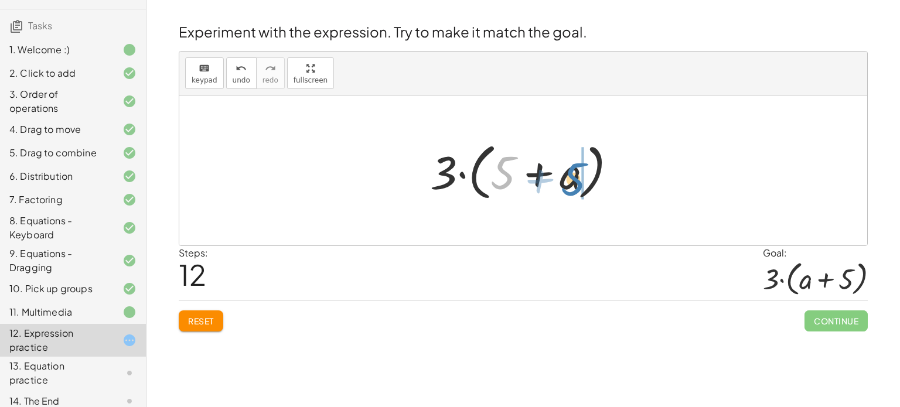
drag, startPoint x: 498, startPoint y: 167, endPoint x: 570, endPoint y: 172, distance: 71.6
click at [570, 172] on div at bounding box center [527, 170] width 207 height 67
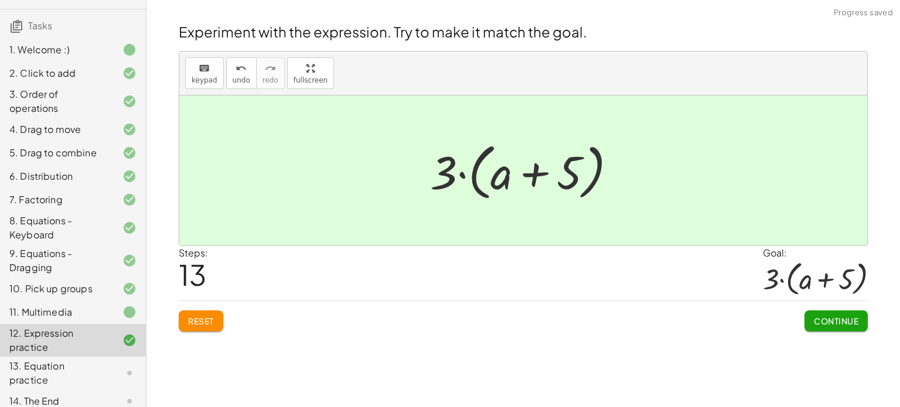
click at [815, 316] on span "Continue" at bounding box center [835, 321] width 45 height 11
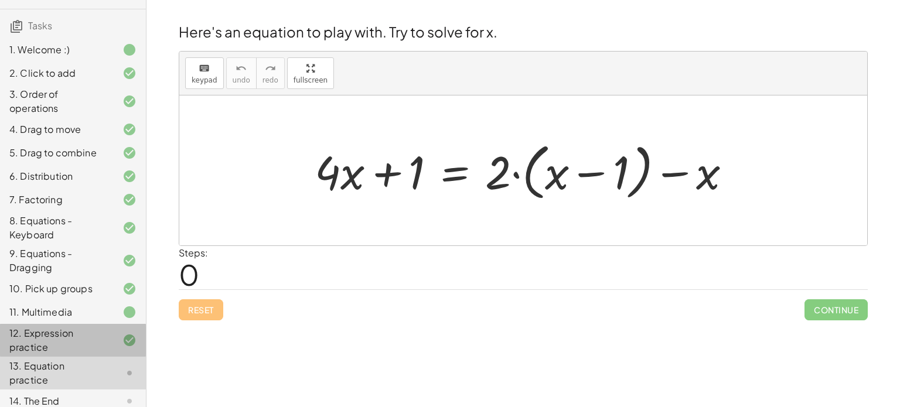
click at [88, 341] on div "12. Expression practice" at bounding box center [56, 340] width 94 height 28
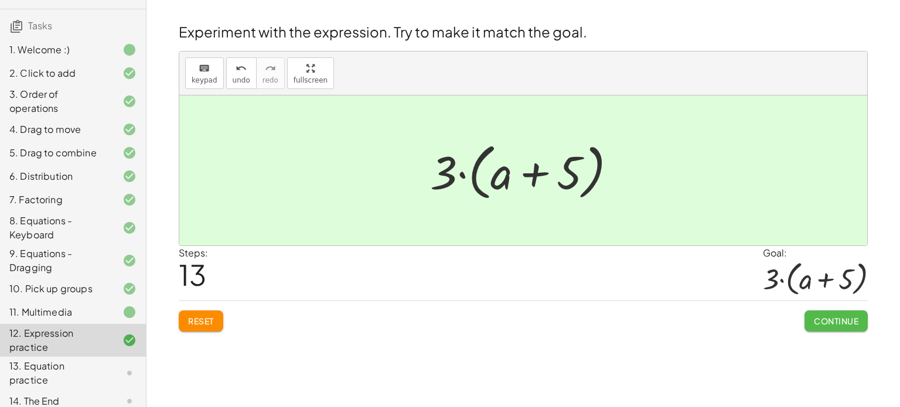
click at [833, 321] on span "Continue" at bounding box center [835, 321] width 45 height 11
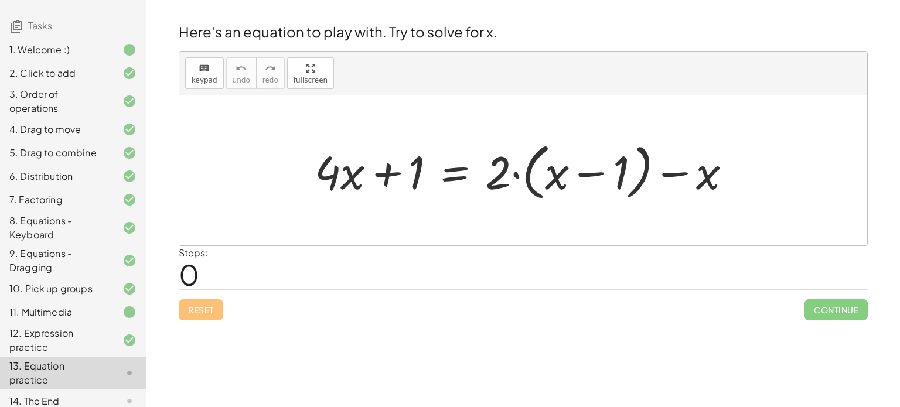
click at [70, 360] on div "13. Equation practice" at bounding box center [56, 373] width 94 height 28
click at [389, 169] on div at bounding box center [528, 170] width 438 height 67
click at [515, 174] on div at bounding box center [528, 170] width 438 height 67
click at [680, 175] on div at bounding box center [528, 170] width 438 height 67
click at [413, 176] on div at bounding box center [528, 170] width 438 height 67
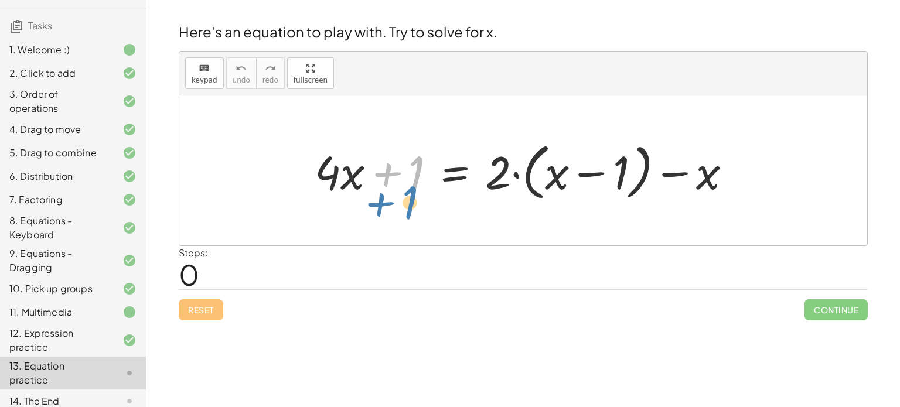
drag, startPoint x: 417, startPoint y: 175, endPoint x: 411, endPoint y: 202, distance: 28.3
click at [411, 202] on div at bounding box center [528, 170] width 438 height 67
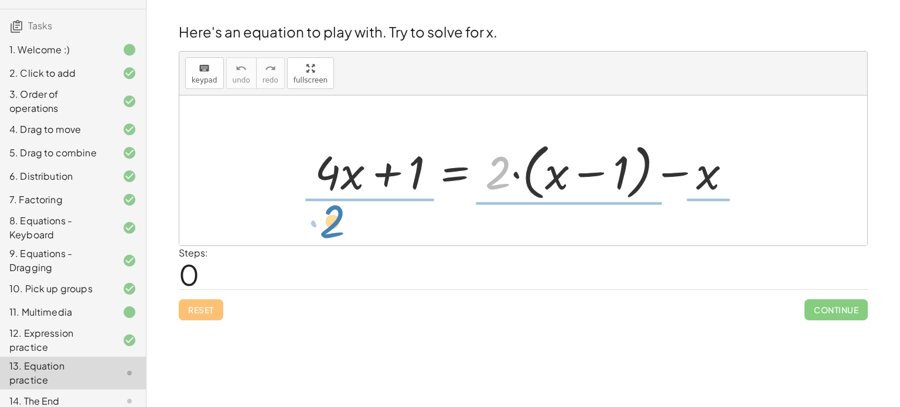
drag, startPoint x: 491, startPoint y: 176, endPoint x: 326, endPoint y: 225, distance: 172.2
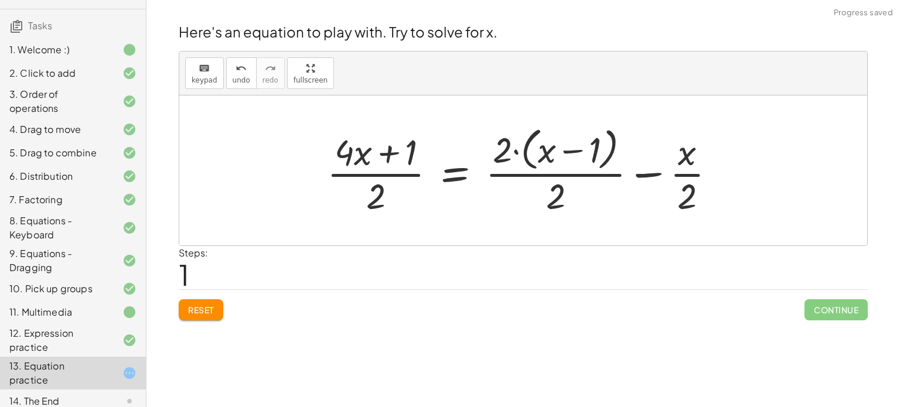
click at [375, 195] on div at bounding box center [525, 169] width 409 height 95
drag, startPoint x: 378, startPoint y: 194, endPoint x: 381, endPoint y: 164, distance: 30.0
click at [381, 164] on div at bounding box center [525, 169] width 409 height 95
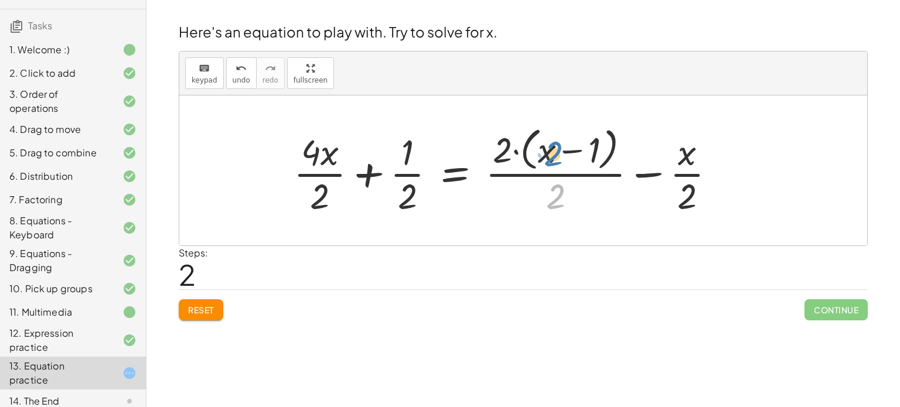
drag, startPoint x: 549, startPoint y: 195, endPoint x: 546, endPoint y: 152, distance: 43.4
click at [546, 152] on div at bounding box center [509, 169] width 443 height 95
click at [551, 175] on div at bounding box center [509, 169] width 443 height 95
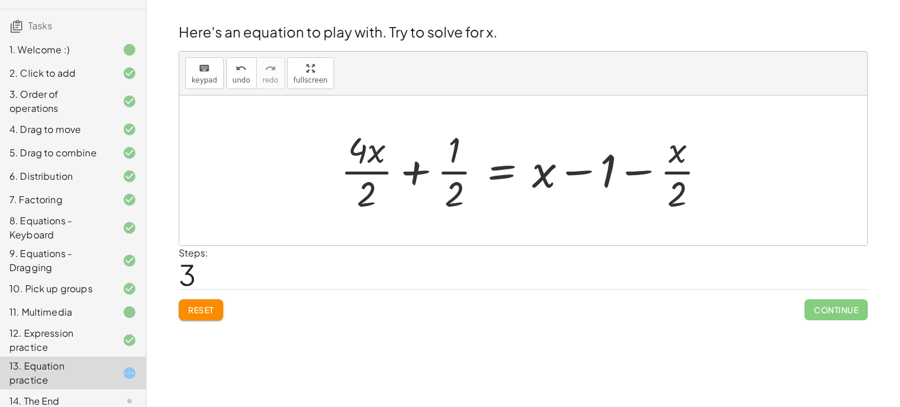
click at [629, 169] on div at bounding box center [527, 170] width 386 height 90
click at [583, 170] on div at bounding box center [527, 170] width 386 height 90
click at [415, 165] on div at bounding box center [527, 170] width 386 height 90
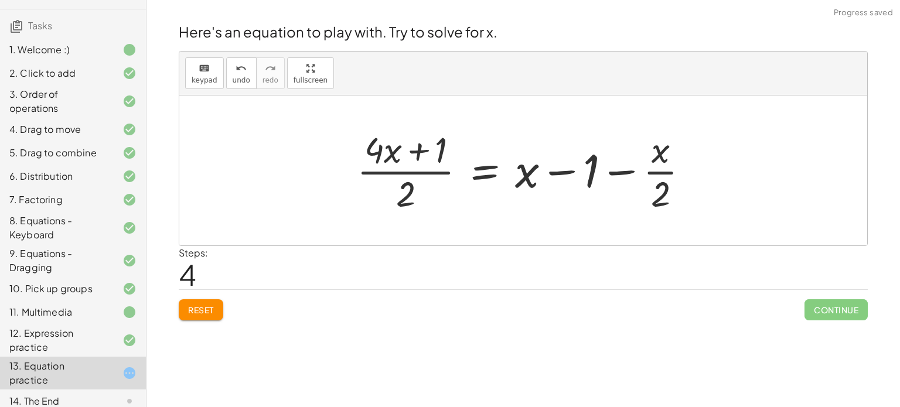
click at [418, 151] on div at bounding box center [527, 170] width 353 height 90
drag, startPoint x: 405, startPoint y: 196, endPoint x: 439, endPoint y: 160, distance: 48.9
click at [439, 160] on div at bounding box center [527, 170] width 353 height 90
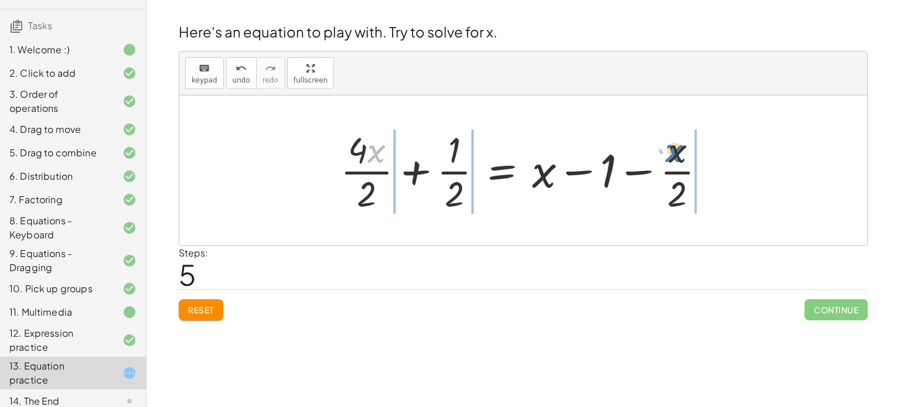
drag, startPoint x: 378, startPoint y: 156, endPoint x: 676, endPoint y: 156, distance: 297.5
click at [676, 156] on div at bounding box center [527, 170] width 386 height 90
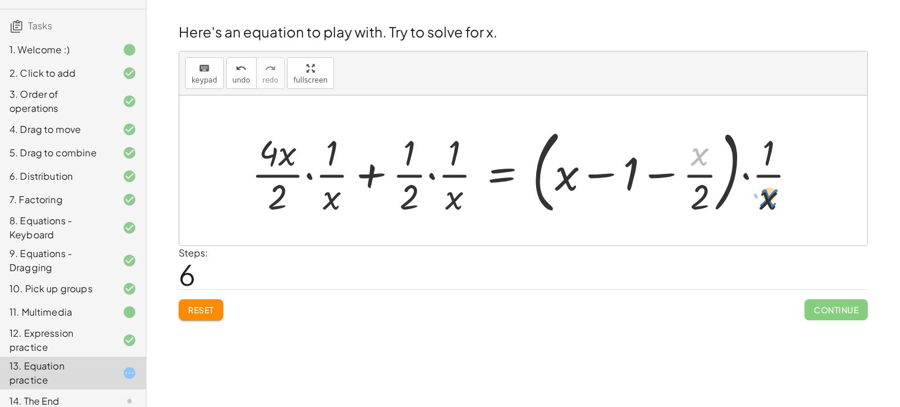
drag, startPoint x: 693, startPoint y: 161, endPoint x: 761, endPoint y: 201, distance: 79.6
click at [761, 201] on div at bounding box center [528, 170] width 566 height 97
drag, startPoint x: 565, startPoint y: 176, endPoint x: 765, endPoint y: 198, distance: 201.5
click at [765, 198] on div at bounding box center [528, 170] width 566 height 97
drag, startPoint x: 457, startPoint y: 190, endPoint x: 462, endPoint y: 169, distance: 21.0
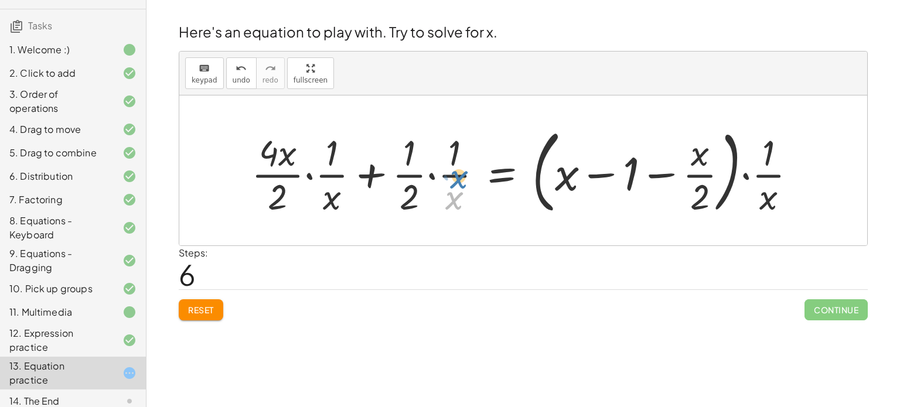
click at [462, 169] on div at bounding box center [528, 170] width 566 height 97
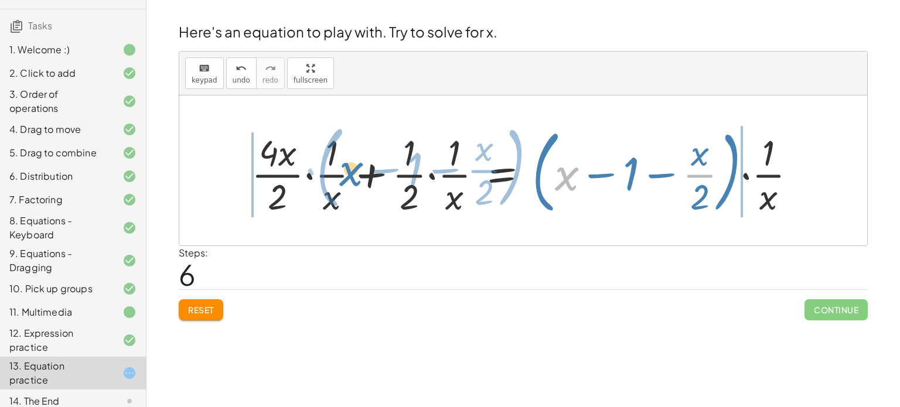
drag, startPoint x: 566, startPoint y: 175, endPoint x: 336, endPoint y: 169, distance: 230.2
click at [336, 169] on div at bounding box center [528, 170] width 566 height 97
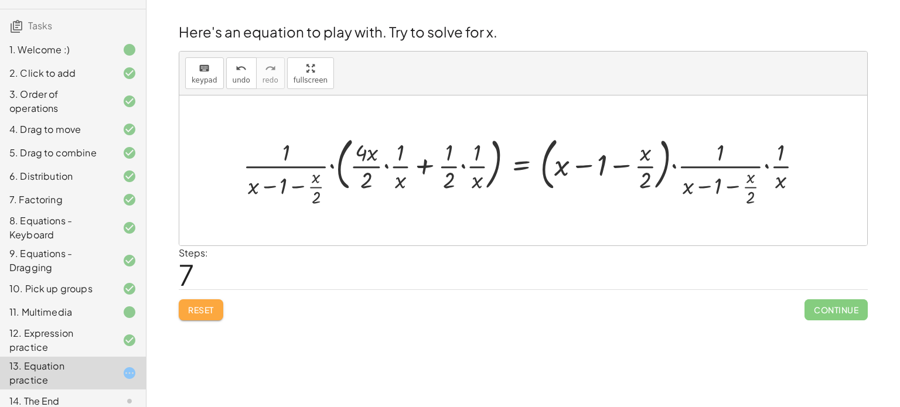
click at [201, 307] on span "Reset" at bounding box center [201, 310] width 26 height 11
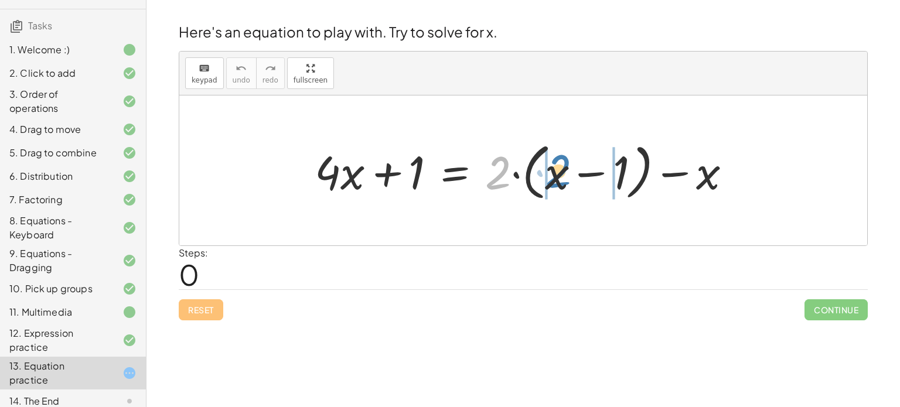
drag, startPoint x: 494, startPoint y: 172, endPoint x: 554, endPoint y: 170, distance: 60.3
click at [554, 170] on div at bounding box center [528, 170] width 438 height 67
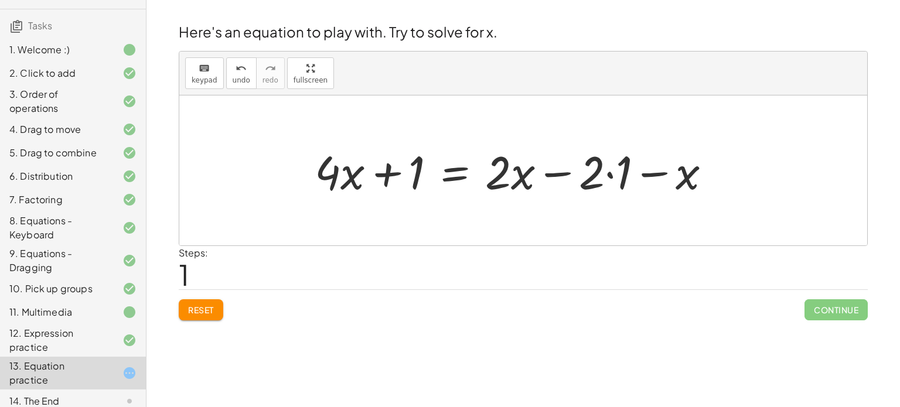
click at [556, 172] on div at bounding box center [517, 171] width 417 height 60
click at [648, 171] on div at bounding box center [517, 171] width 417 height 60
click at [619, 183] on div at bounding box center [517, 171] width 417 height 60
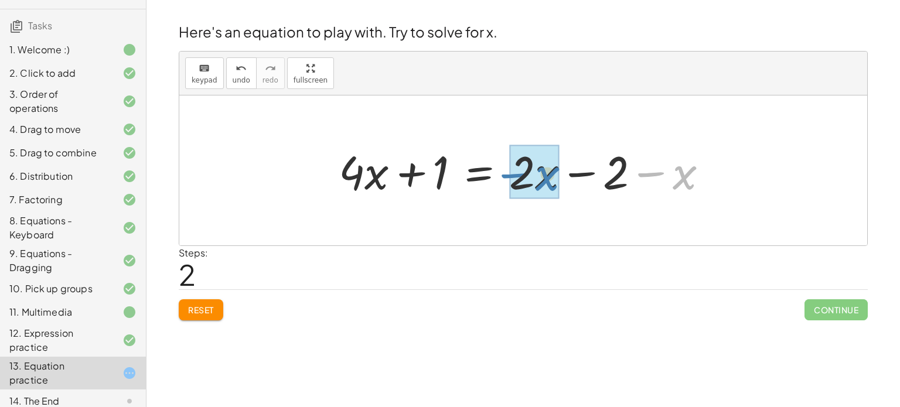
drag, startPoint x: 682, startPoint y: 178, endPoint x: 545, endPoint y: 179, distance: 137.6
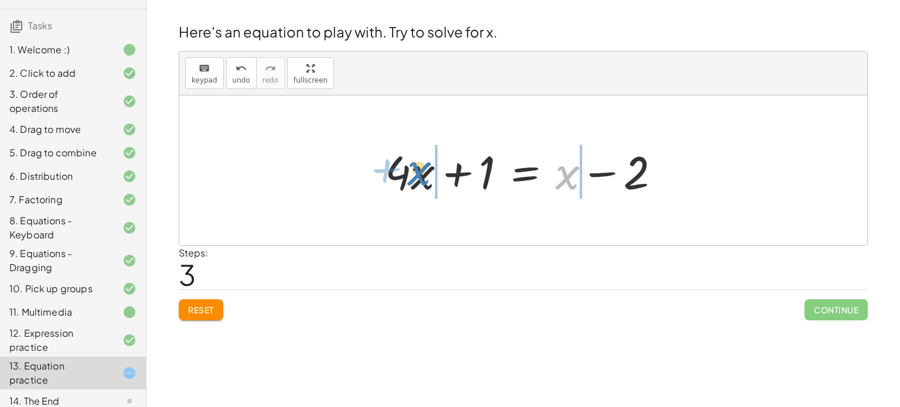
drag, startPoint x: 560, startPoint y: 182, endPoint x: 411, endPoint y: 177, distance: 149.4
click at [411, 177] on div at bounding box center [527, 171] width 296 height 60
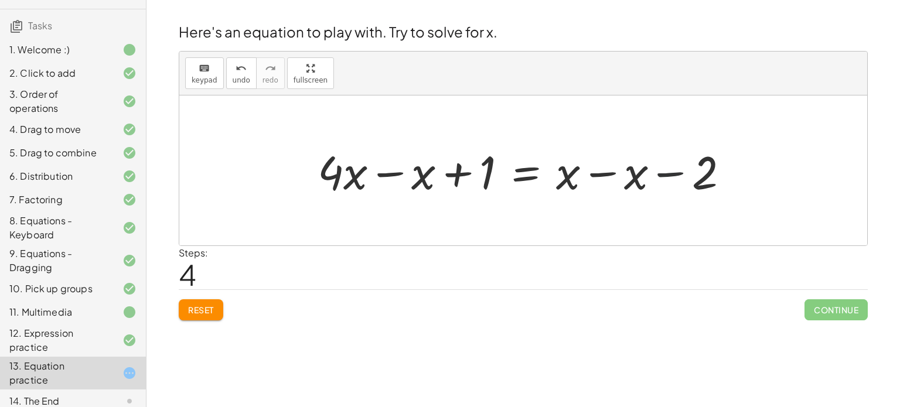
click at [660, 175] on div at bounding box center [528, 171] width 432 height 60
click at [396, 171] on div at bounding box center [528, 171] width 432 height 60
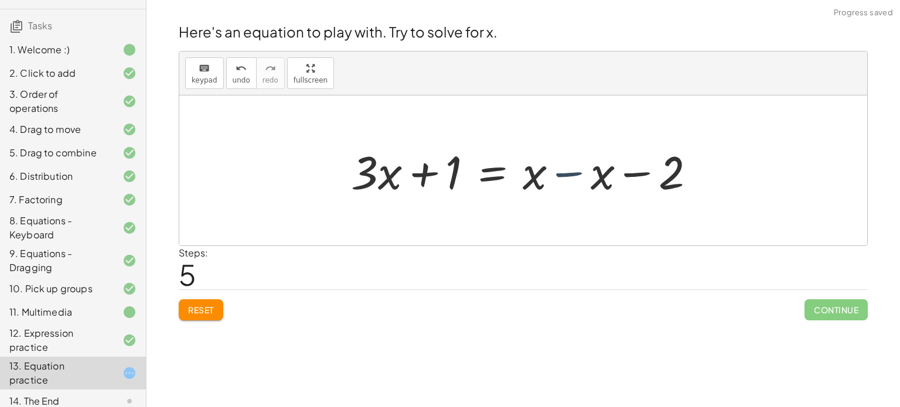
click at [570, 170] on div at bounding box center [527, 171] width 365 height 60
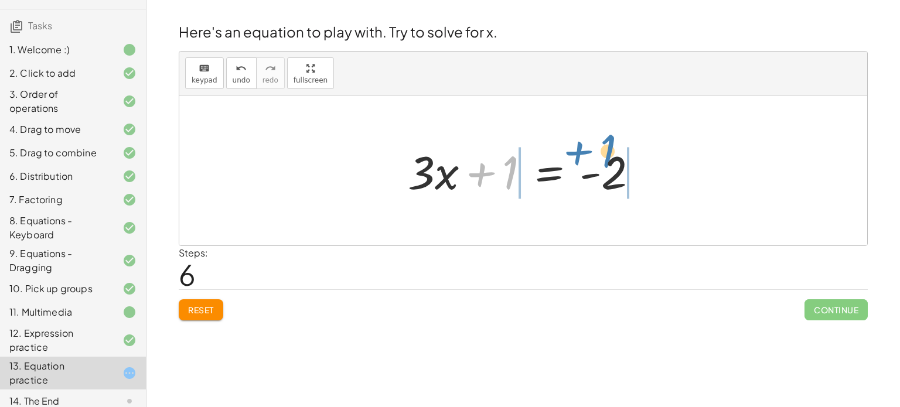
drag, startPoint x: 508, startPoint y: 170, endPoint x: 605, endPoint y: 150, distance: 99.2
click at [605, 150] on div at bounding box center [527, 171] width 251 height 60
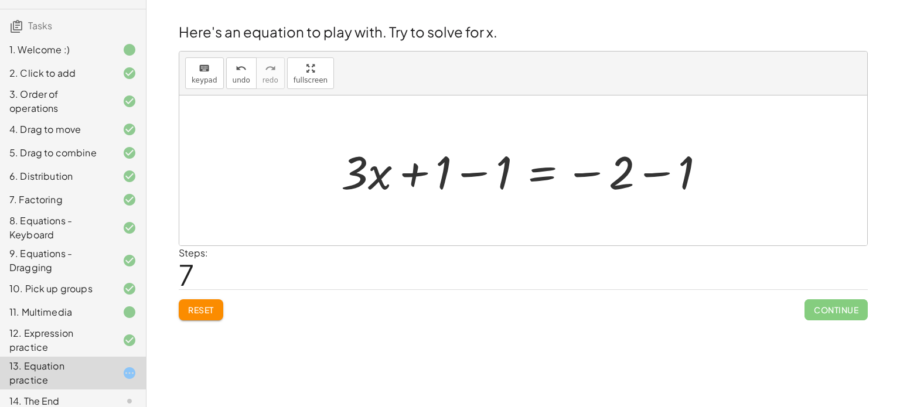
click at [655, 172] on div at bounding box center [527, 171] width 385 height 60
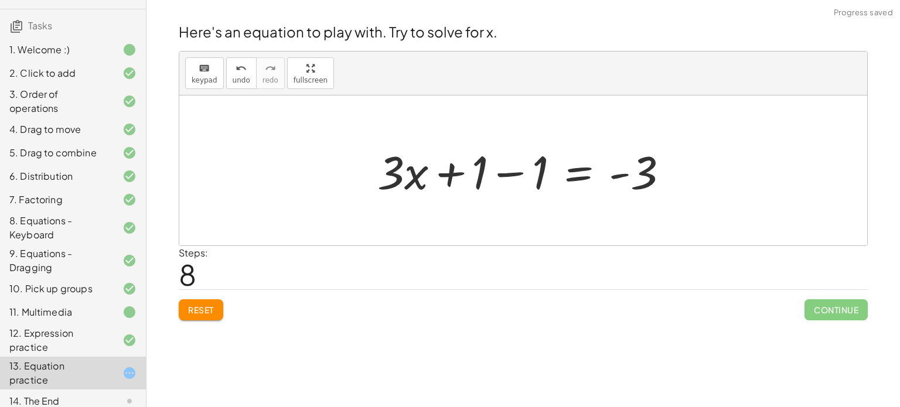
click at [500, 173] on div at bounding box center [527, 171] width 312 height 60
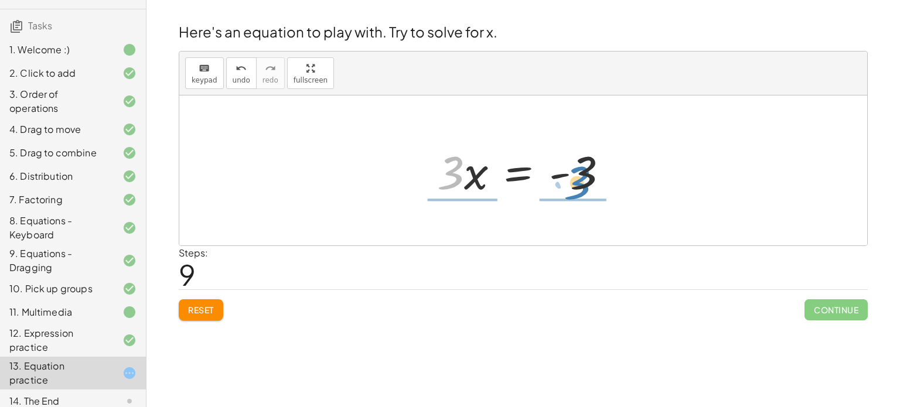
drag, startPoint x: 453, startPoint y: 163, endPoint x: 583, endPoint y: 173, distance: 130.4
click at [583, 173] on div at bounding box center [527, 171] width 192 height 60
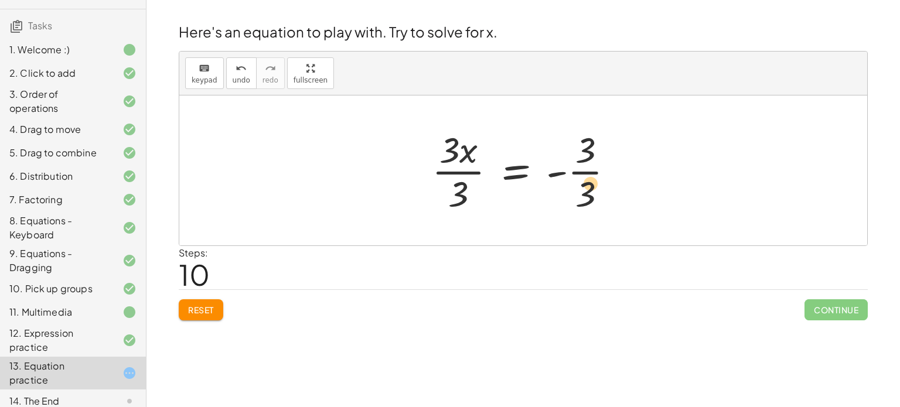
drag, startPoint x: 589, startPoint y: 193, endPoint x: 594, endPoint y: 184, distance: 10.8
click at [594, 184] on div at bounding box center [527, 170] width 203 height 90
click at [588, 172] on div at bounding box center [527, 170] width 203 height 90
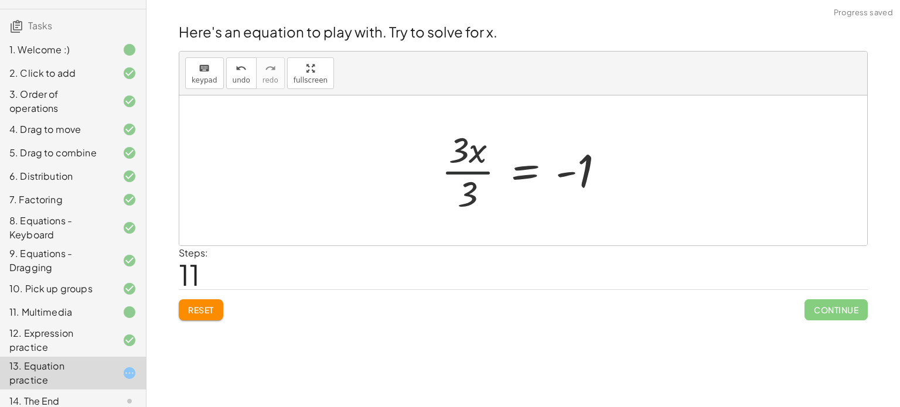
click at [459, 172] on div at bounding box center [527, 170] width 184 height 90
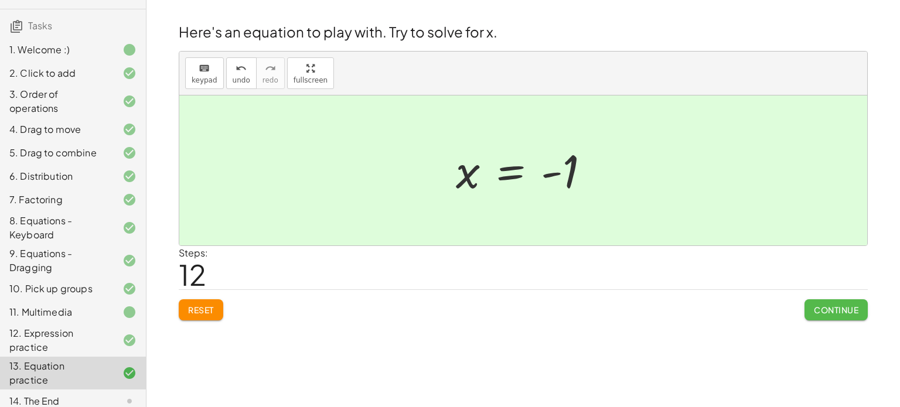
click at [835, 308] on span "Continue" at bounding box center [835, 310] width 45 height 11
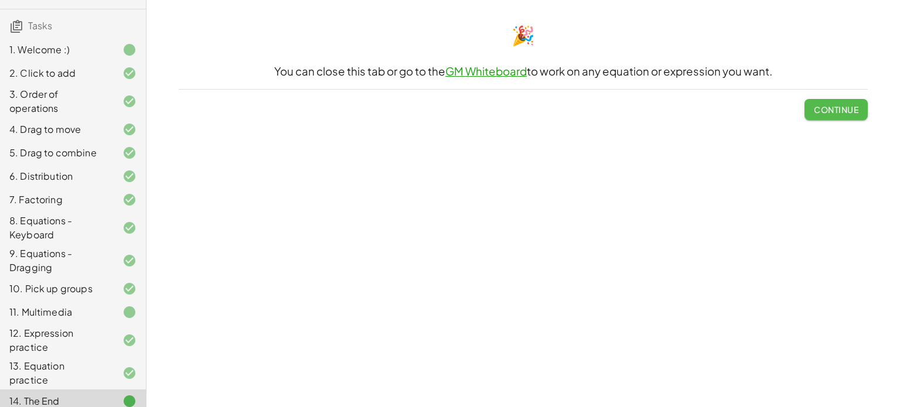
click at [821, 117] on button "Continue" at bounding box center [835, 109] width 63 height 21
